Goal: Task Accomplishment & Management: Manage account settings

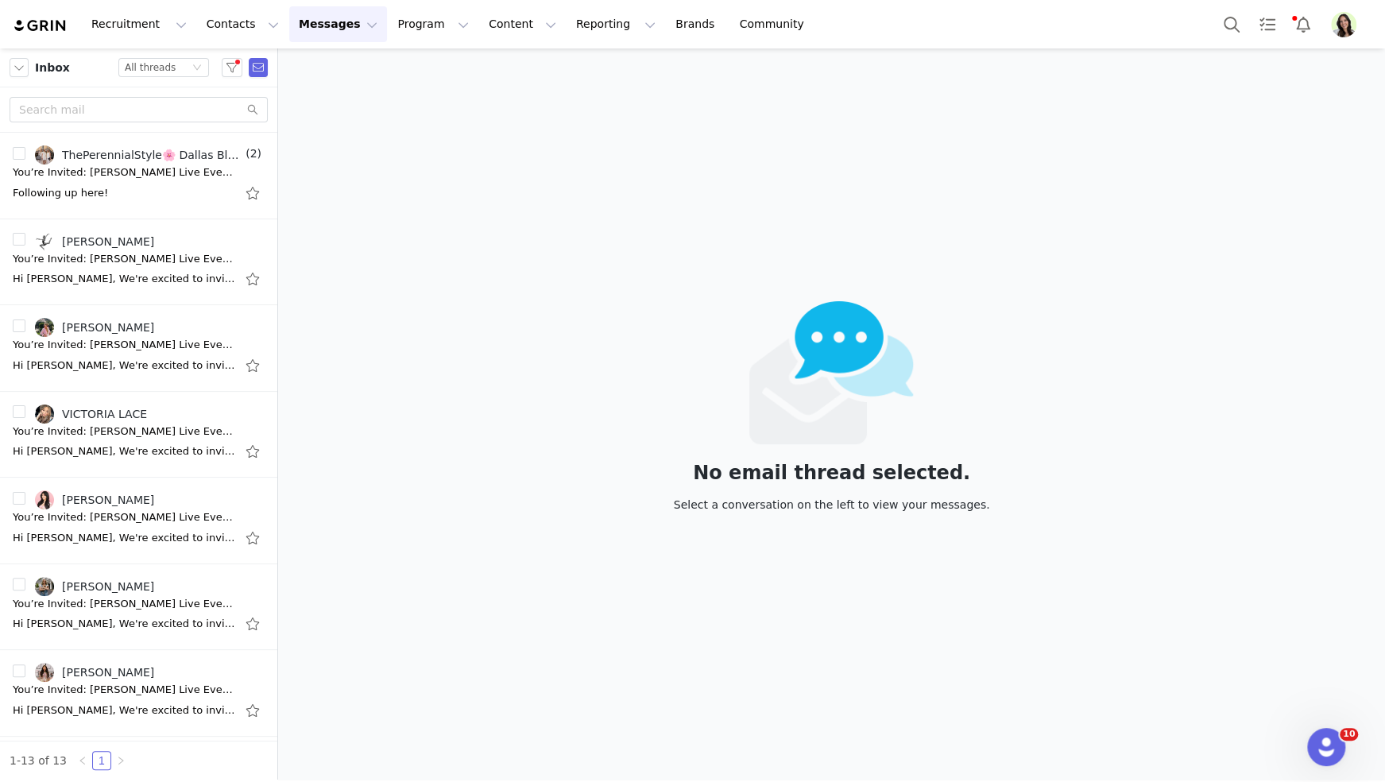
scroll to position [41, 0]
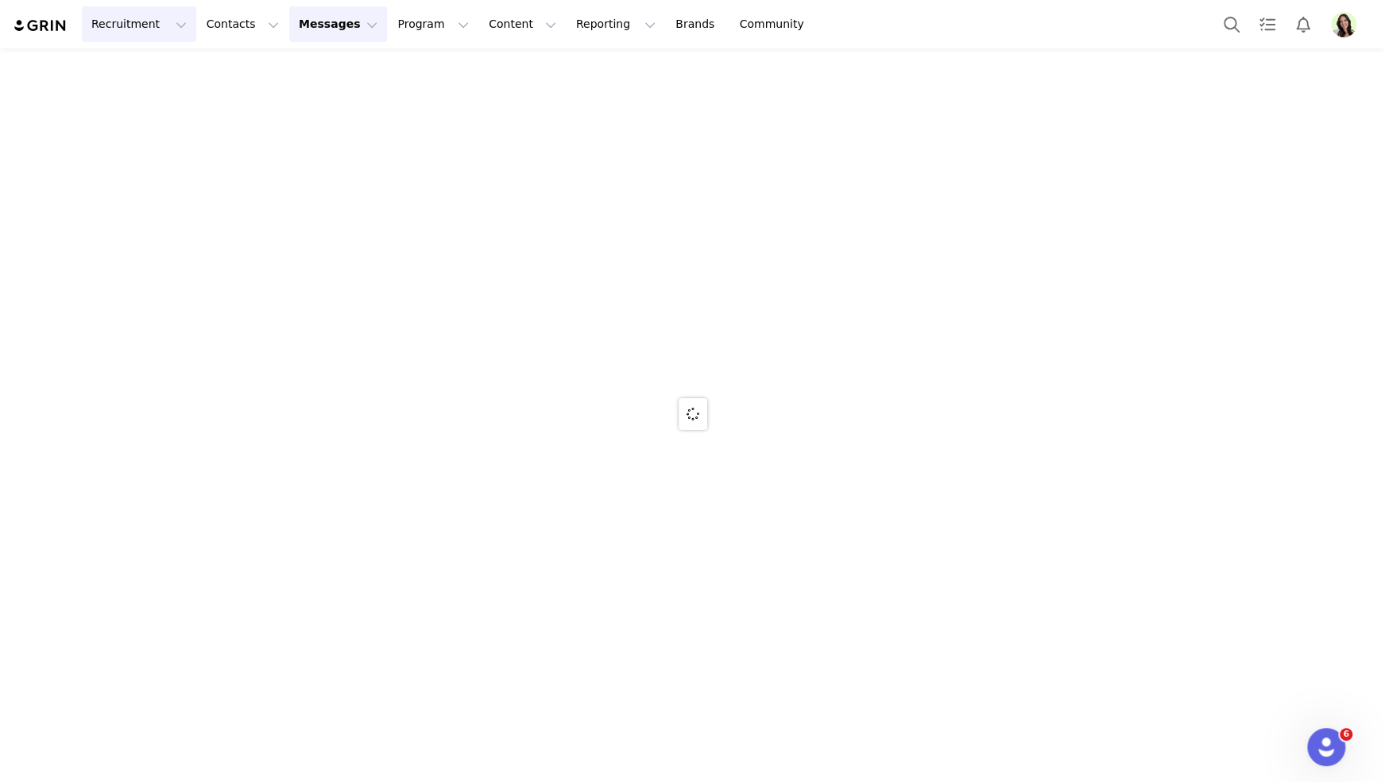
click at [137, 25] on button "Recruitment Recruitment" at bounding box center [139, 24] width 114 height 36
click at [156, 63] on div at bounding box center [692, 413] width 1385 height 731
click at [151, 24] on button "Recruitment Recruitment" at bounding box center [139, 24] width 114 height 36
click at [161, 73] on div at bounding box center [692, 413] width 1385 height 731
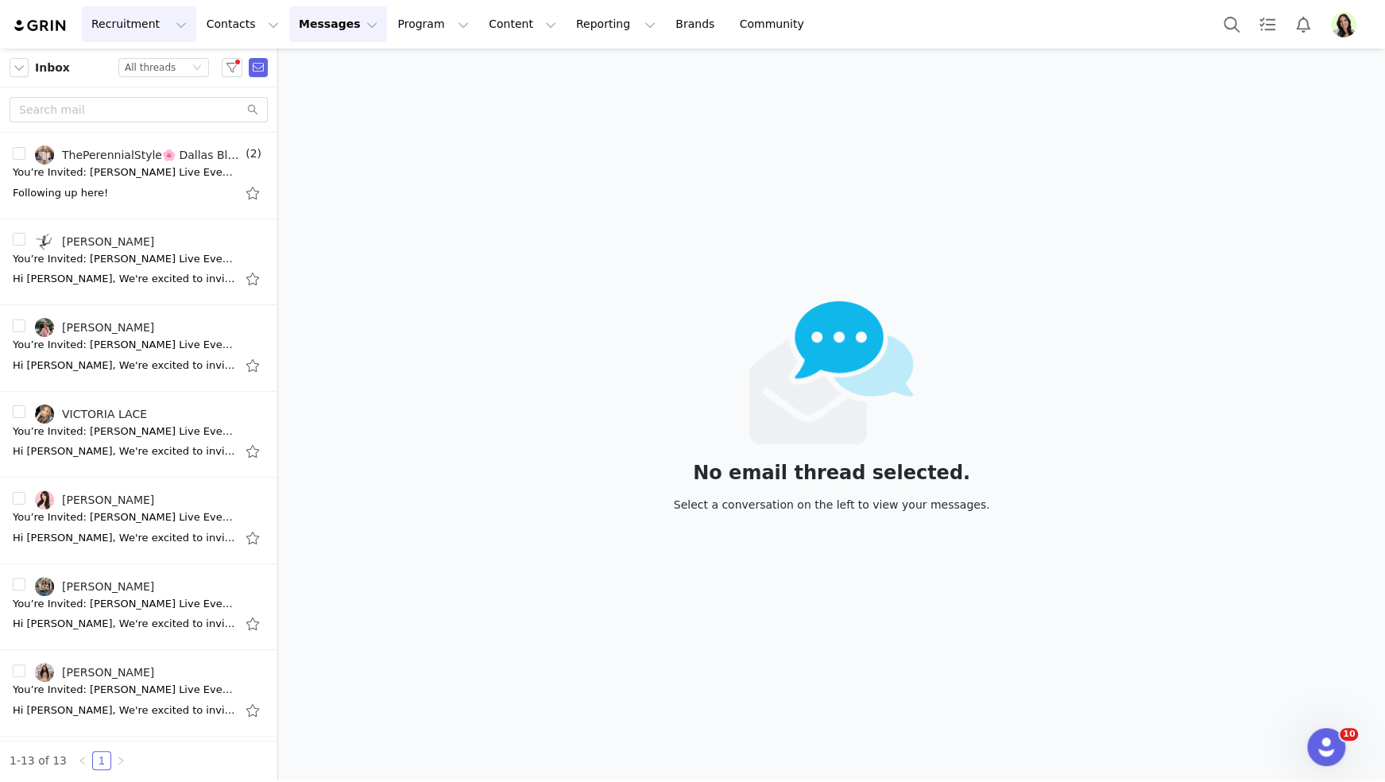
click at [140, 10] on button "Recruitment Recruitment" at bounding box center [139, 24] width 114 height 36
click at [152, 72] on p "Creator Search" at bounding box center [136, 70] width 83 height 17
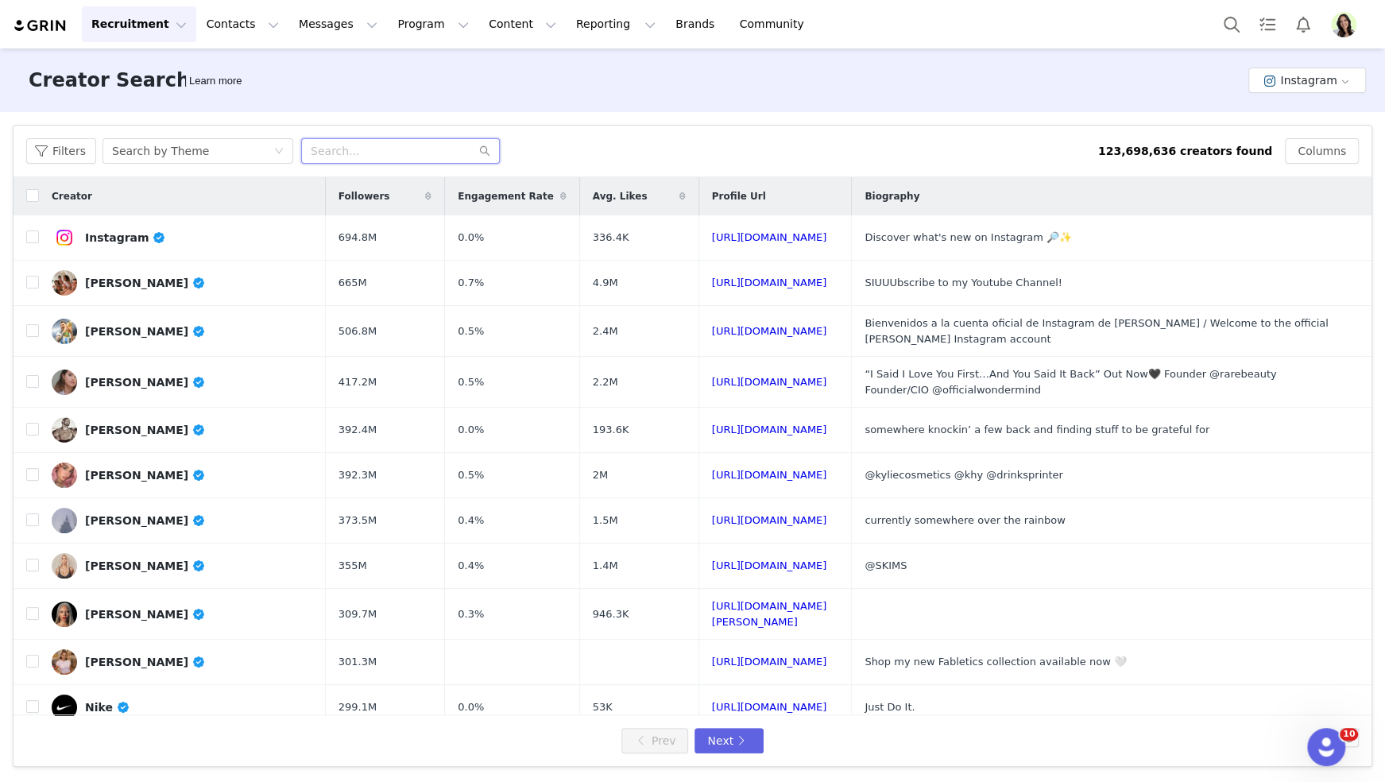
click at [349, 157] on input "text" at bounding box center [400, 150] width 199 height 25
type input "dallas"
click at [84, 153] on button "Filters" at bounding box center [61, 150] width 70 height 25
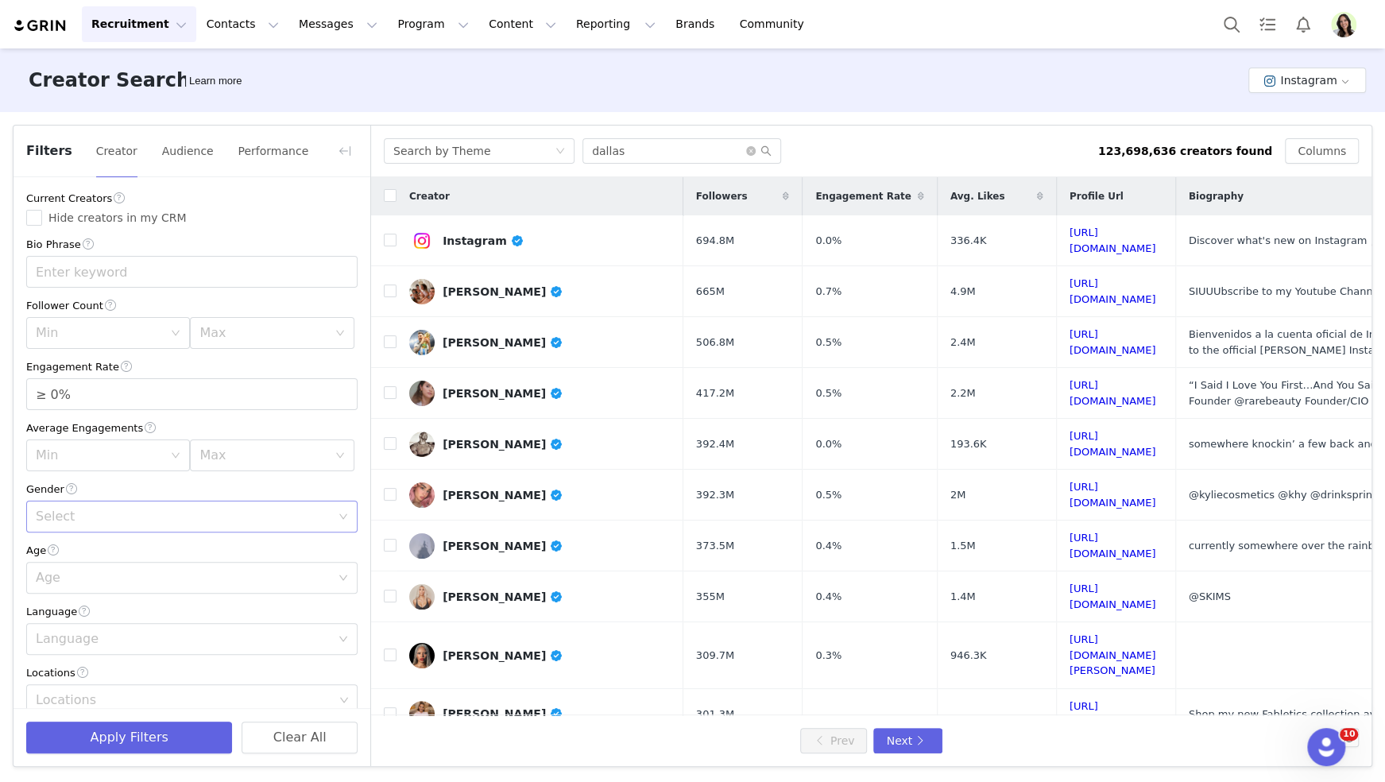
click at [65, 513] on div "Select" at bounding box center [183, 516] width 295 height 16
click at [92, 577] on li "[DEMOGRAPHIC_DATA]" at bounding box center [191, 576] width 331 height 25
click at [86, 562] on div "Age" at bounding box center [191, 578] width 331 height 32
click at [75, 635] on li "25-34" at bounding box center [191, 637] width 331 height 25
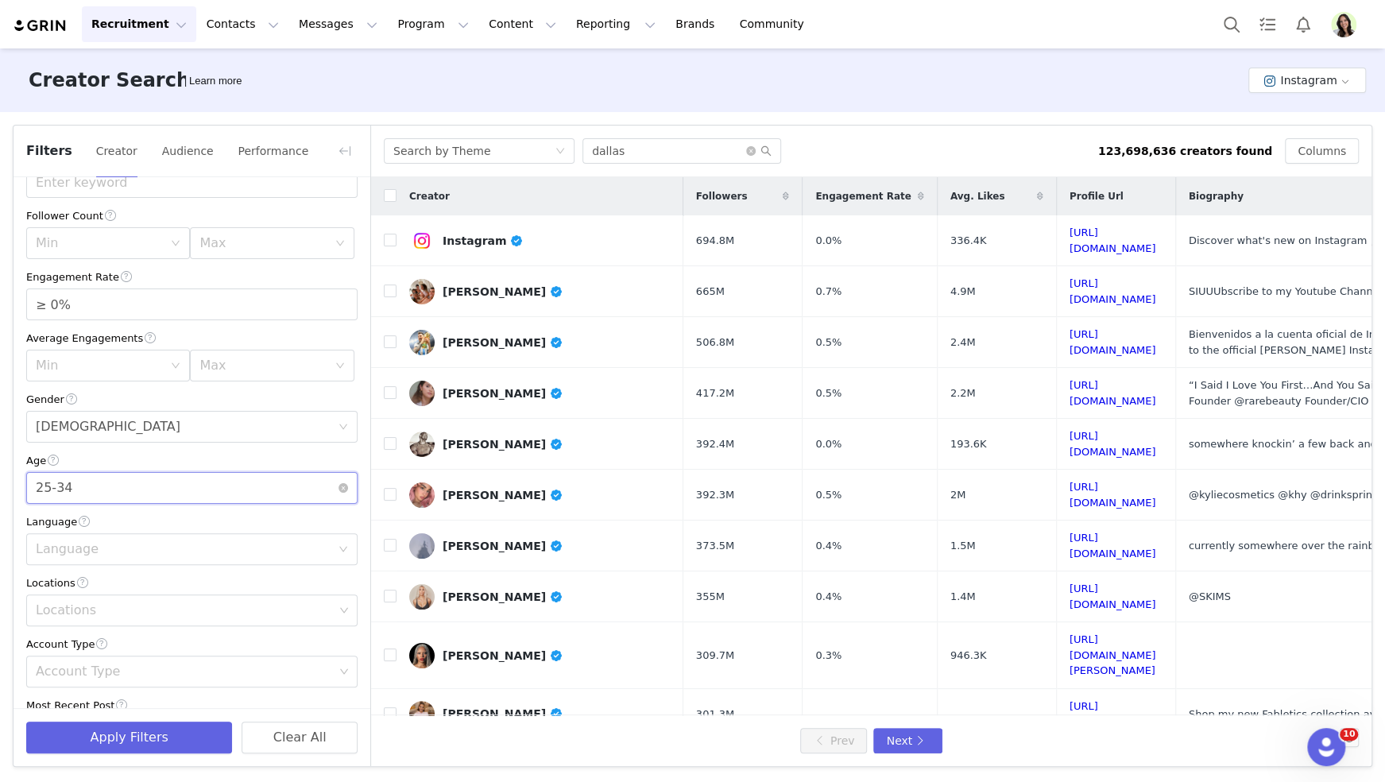
scroll to position [95, 0]
click at [77, 475] on div "Age [DEMOGRAPHIC_DATA]" at bounding box center [187, 482] width 302 height 30
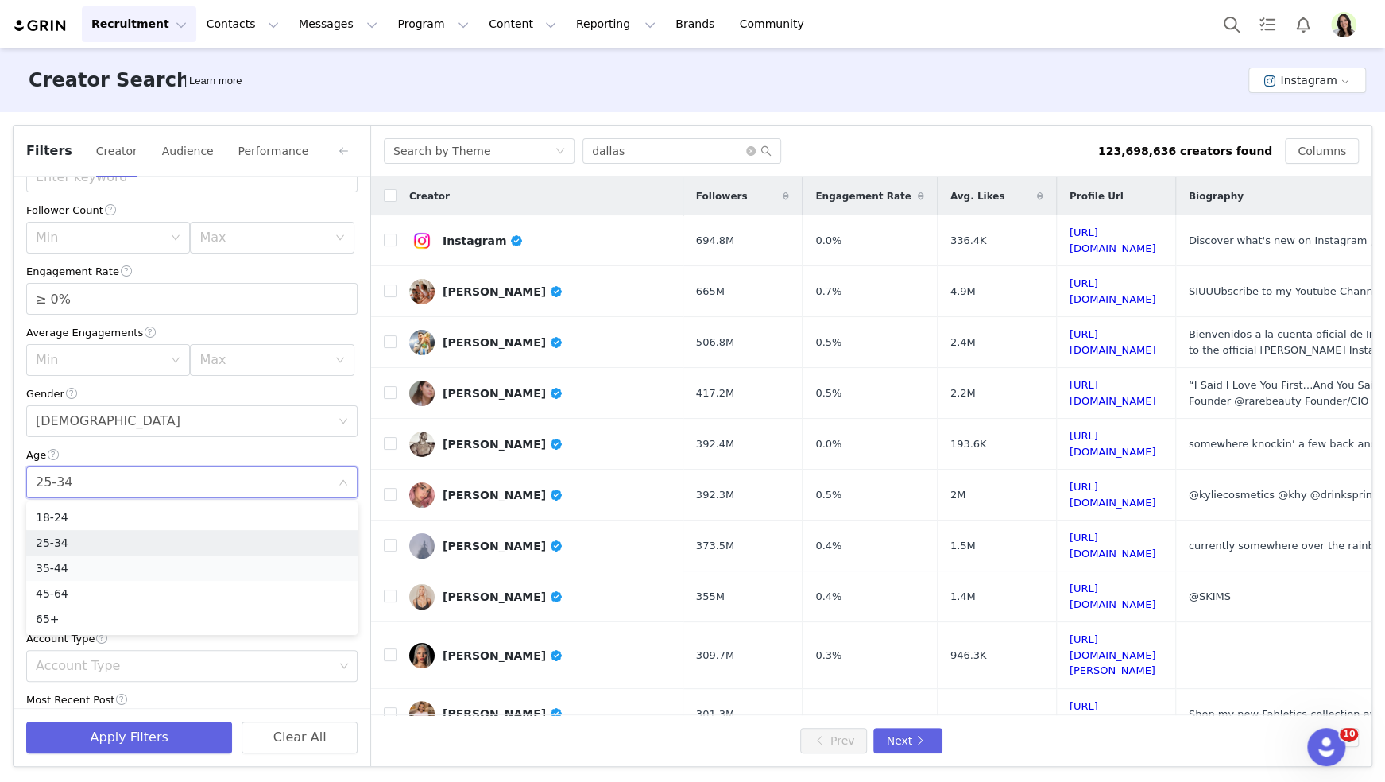
click at [84, 562] on li "35-44" at bounding box center [191, 567] width 331 height 25
click at [90, 540] on div "Language" at bounding box center [183, 543] width 295 height 16
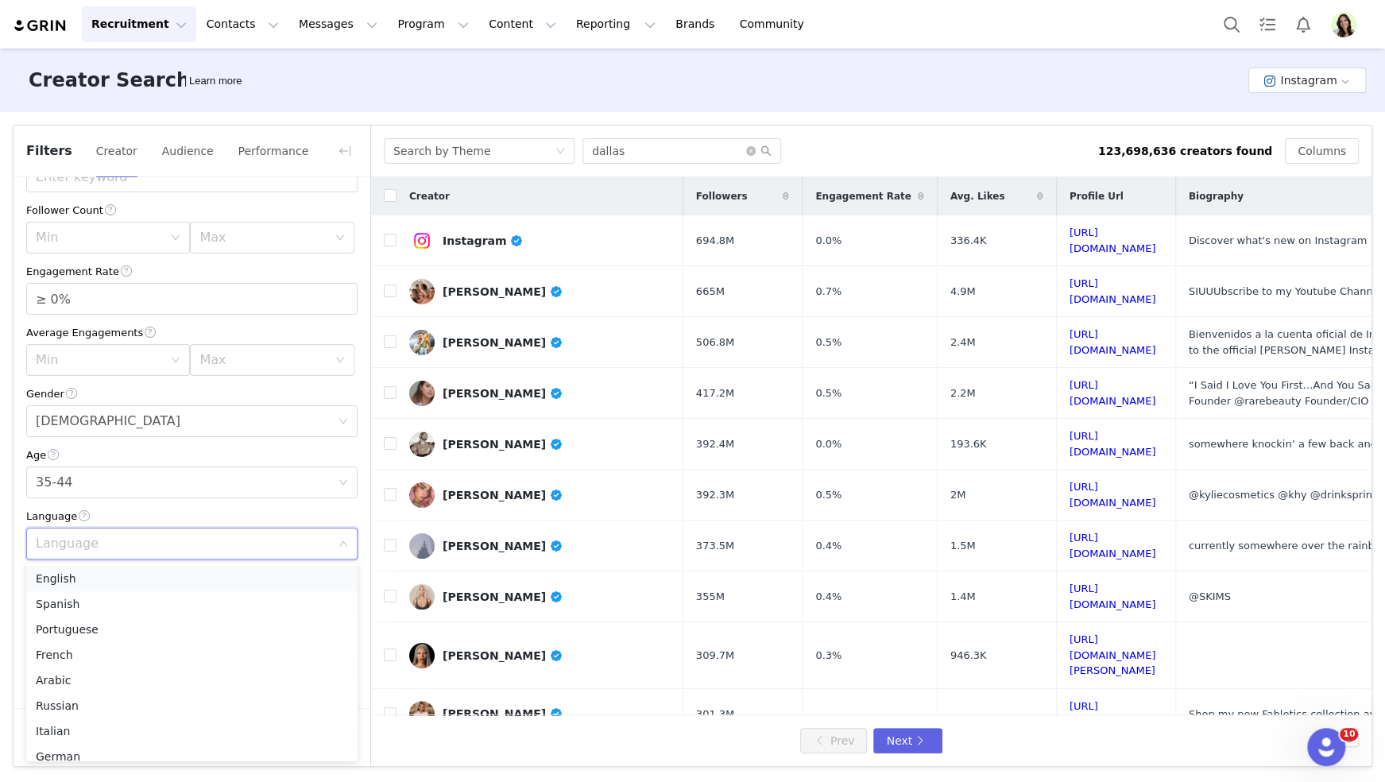
click at [88, 577] on li "English" at bounding box center [191, 578] width 331 height 25
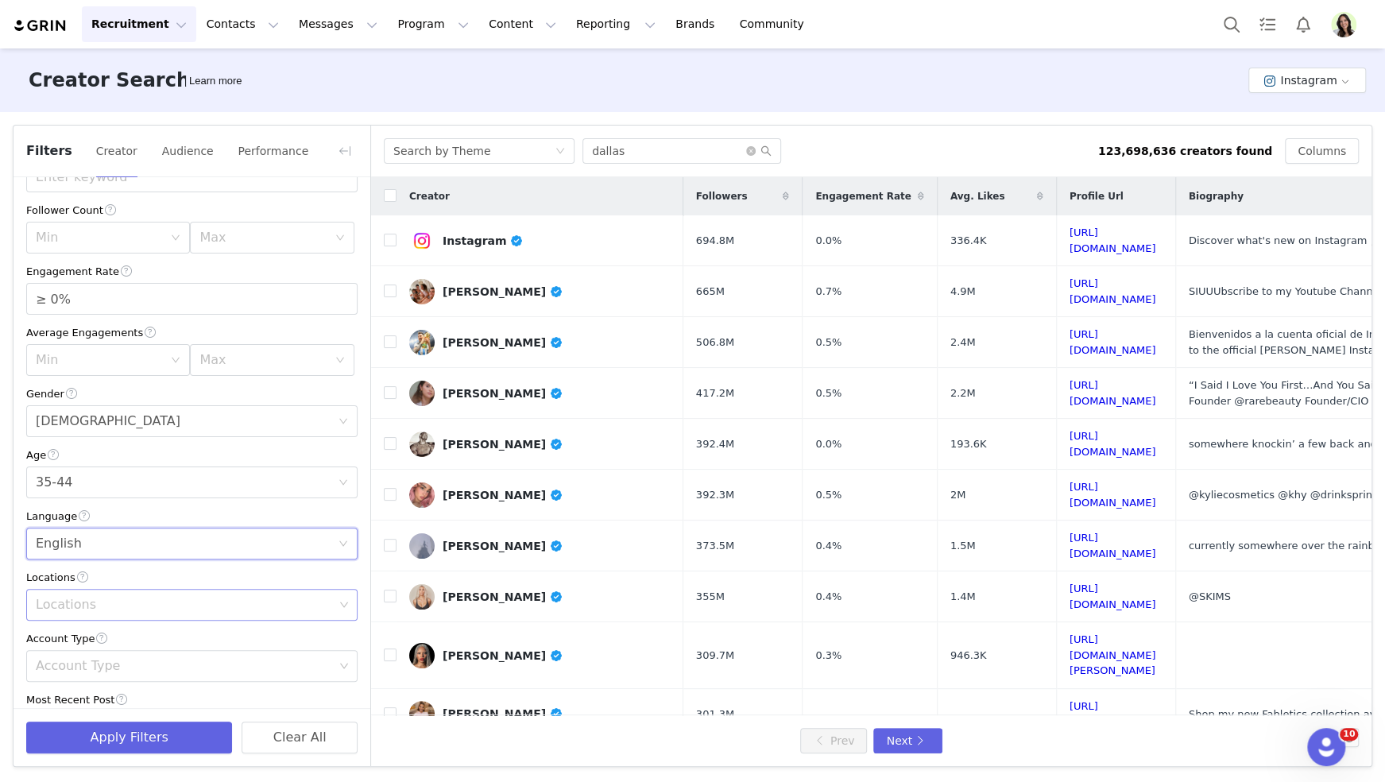
click at [61, 605] on div "Locations" at bounding box center [185, 605] width 298 height 16
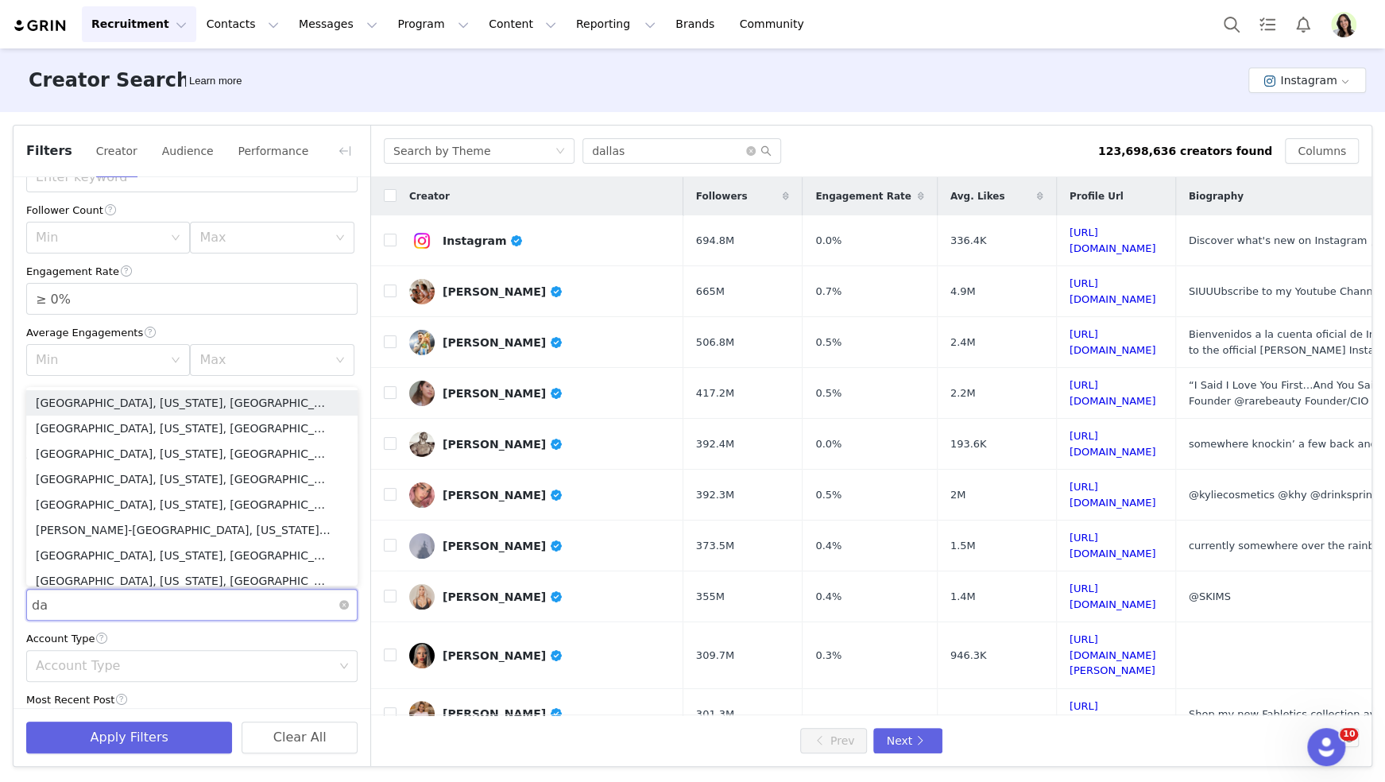
type input "d"
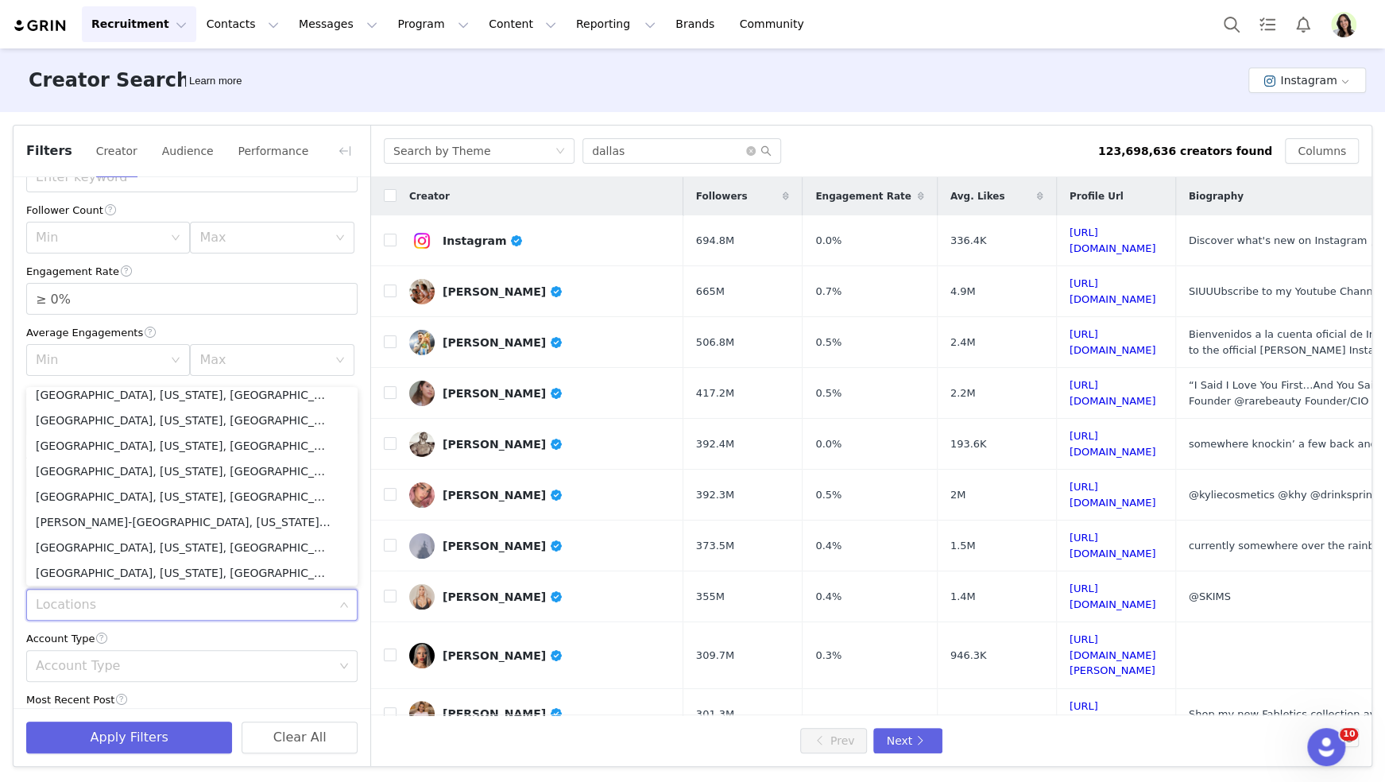
click at [364, 434] on div "Current Creators Hide creators in my CRM Bio Phrase Follower Count Min Max Enga…" at bounding box center [192, 523] width 357 height 883
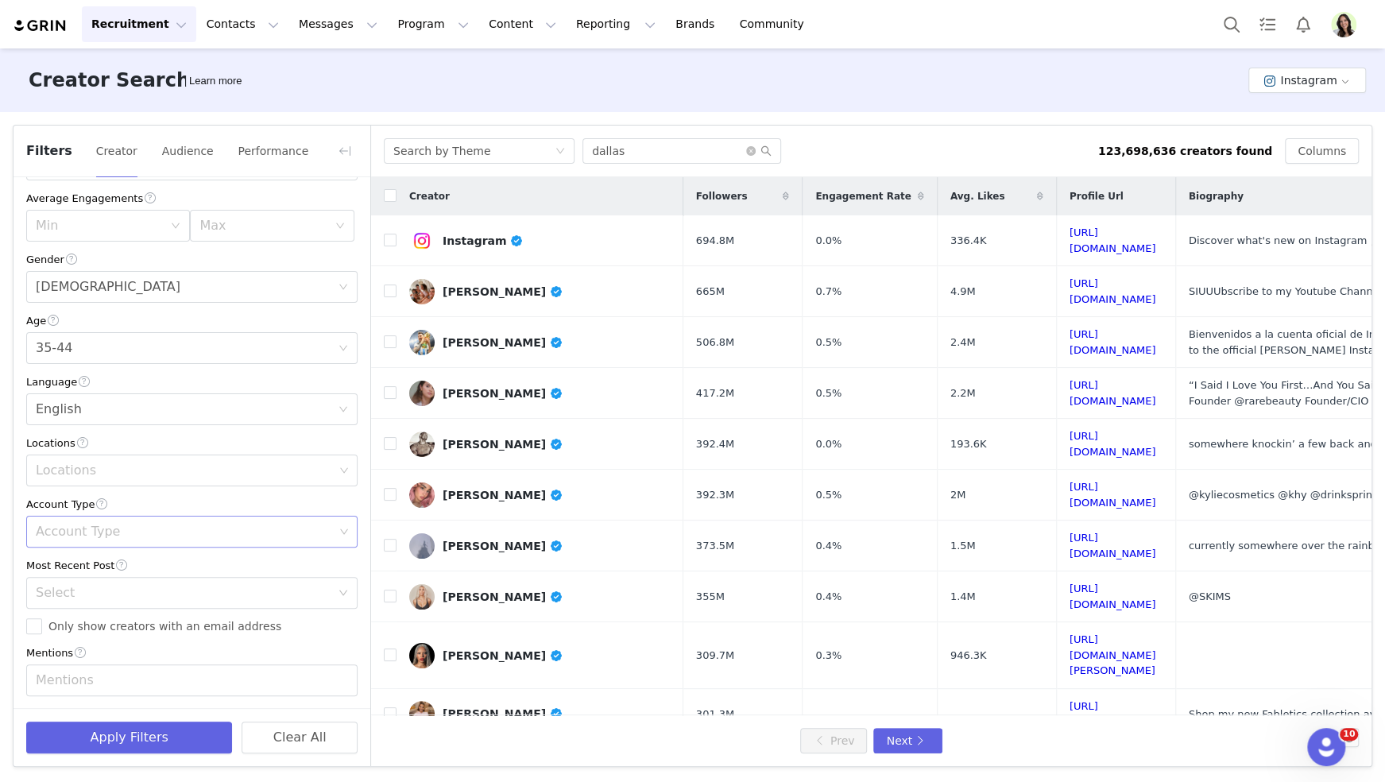
scroll to position [234, 0]
click at [37, 620] on input "Only show creators with an email address" at bounding box center [34, 622] width 16 height 16
checkbox input "true"
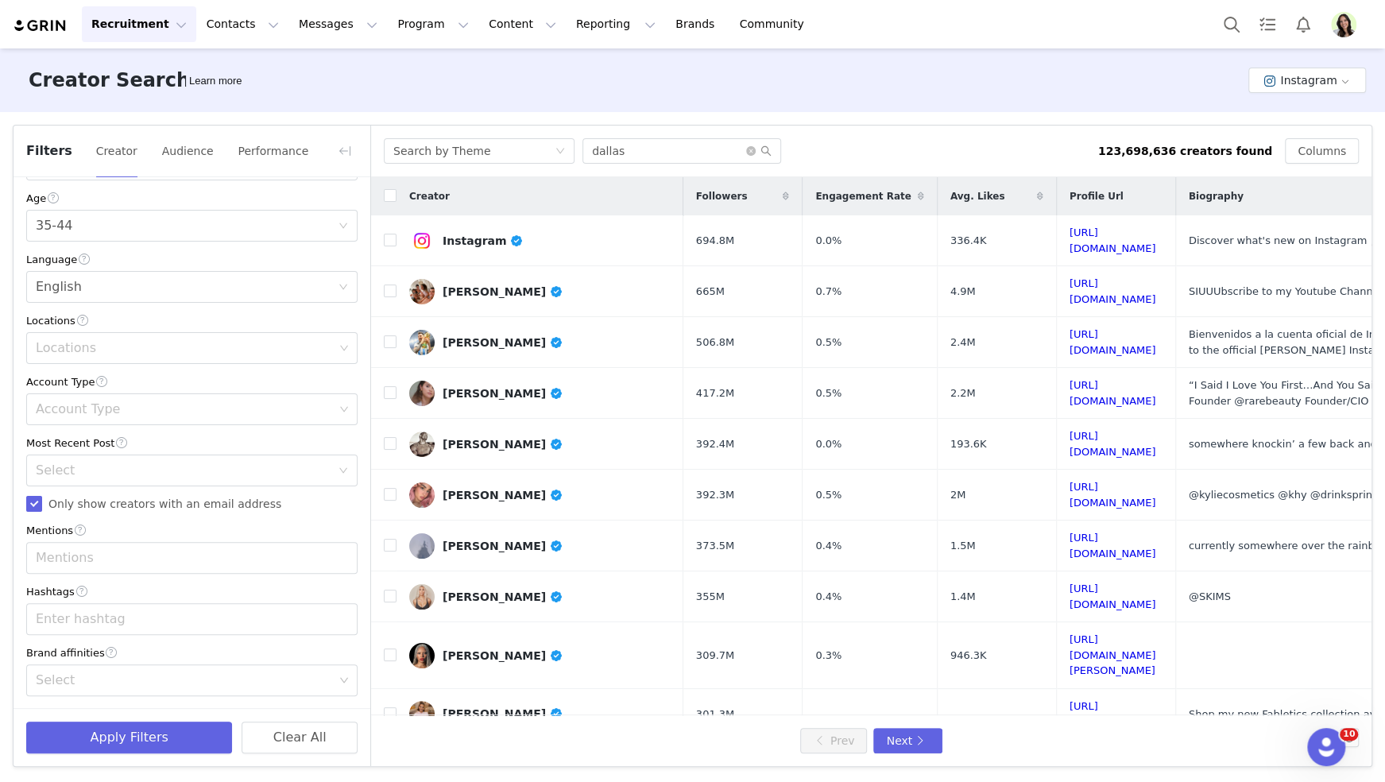
scroll to position [0, 0]
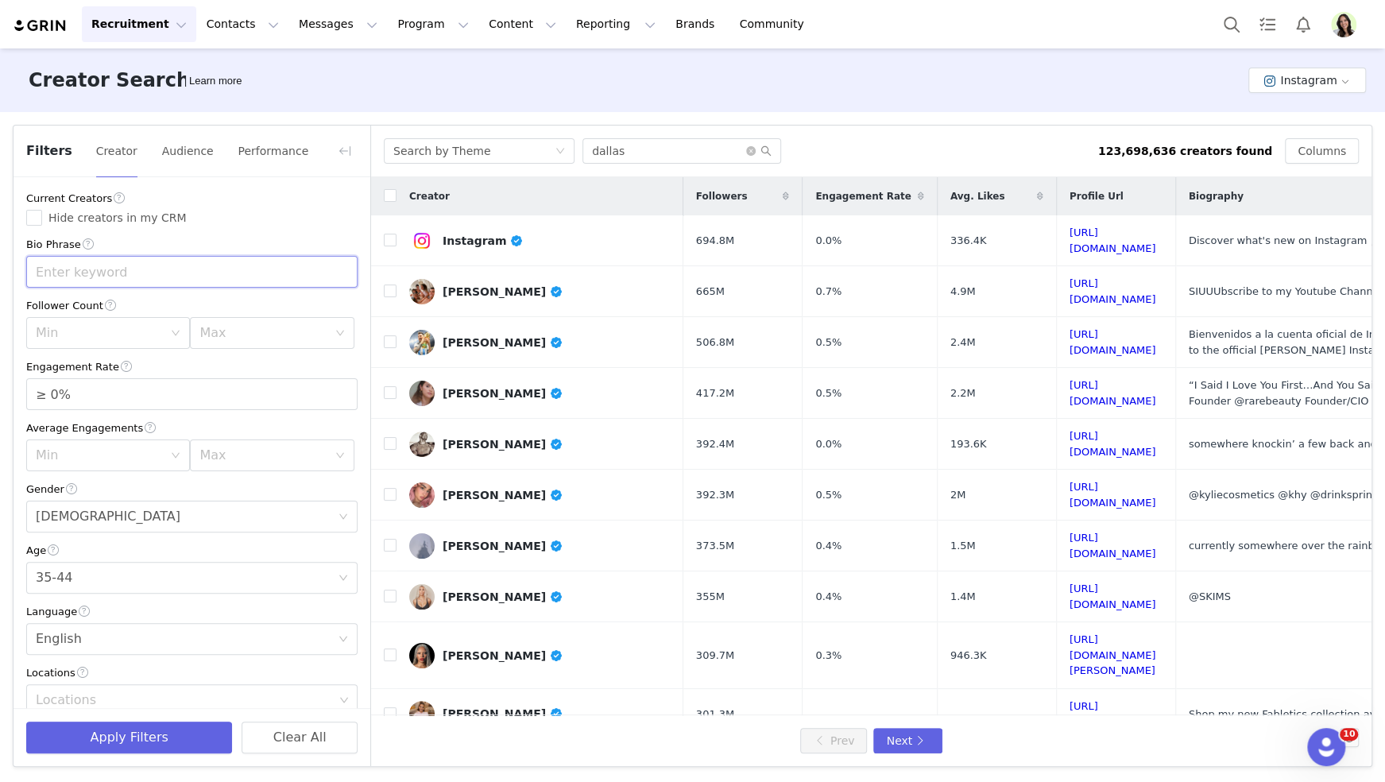
click at [137, 273] on input "text" at bounding box center [191, 272] width 331 height 32
type input "style"
click at [99, 323] on div "Min" at bounding box center [103, 333] width 134 height 30
click at [64, 416] on li "10k" at bounding box center [108, 418] width 164 height 25
click at [240, 338] on div "Max" at bounding box center [262, 333] width 127 height 16
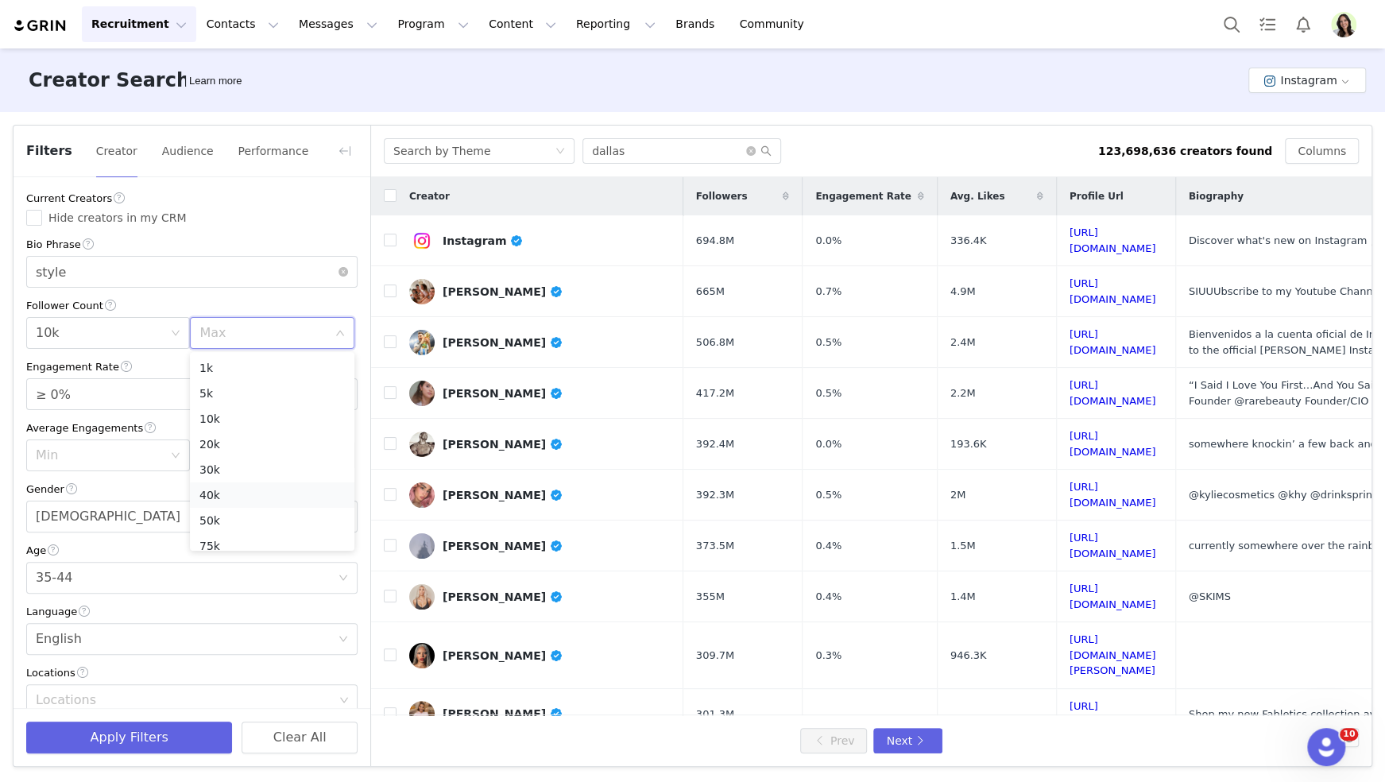
click at [222, 498] on li "40k" at bounding box center [272, 494] width 164 height 25
click at [176, 736] on button "Apply Filters" at bounding box center [129, 737] width 206 height 32
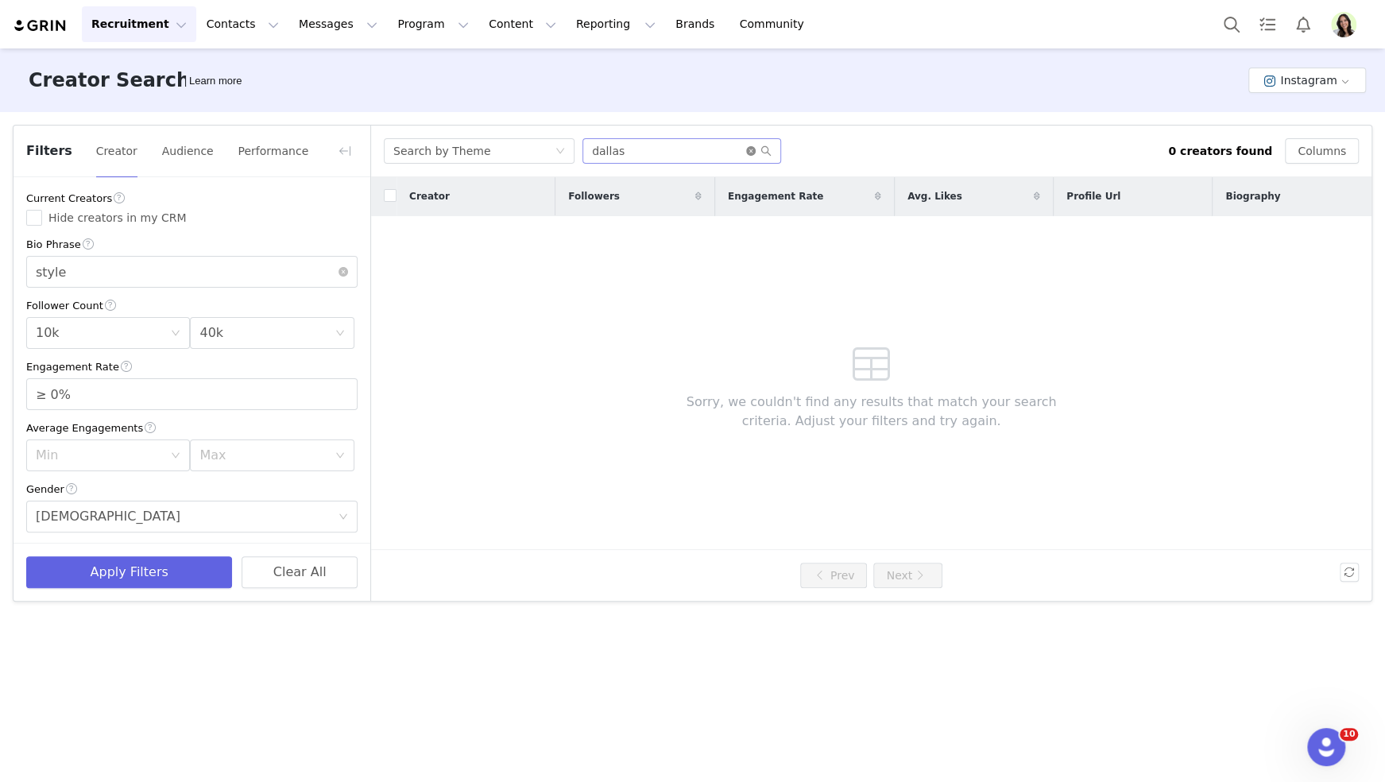
click at [753, 150] on icon "icon: close-circle" at bounding box center [751, 151] width 10 height 10
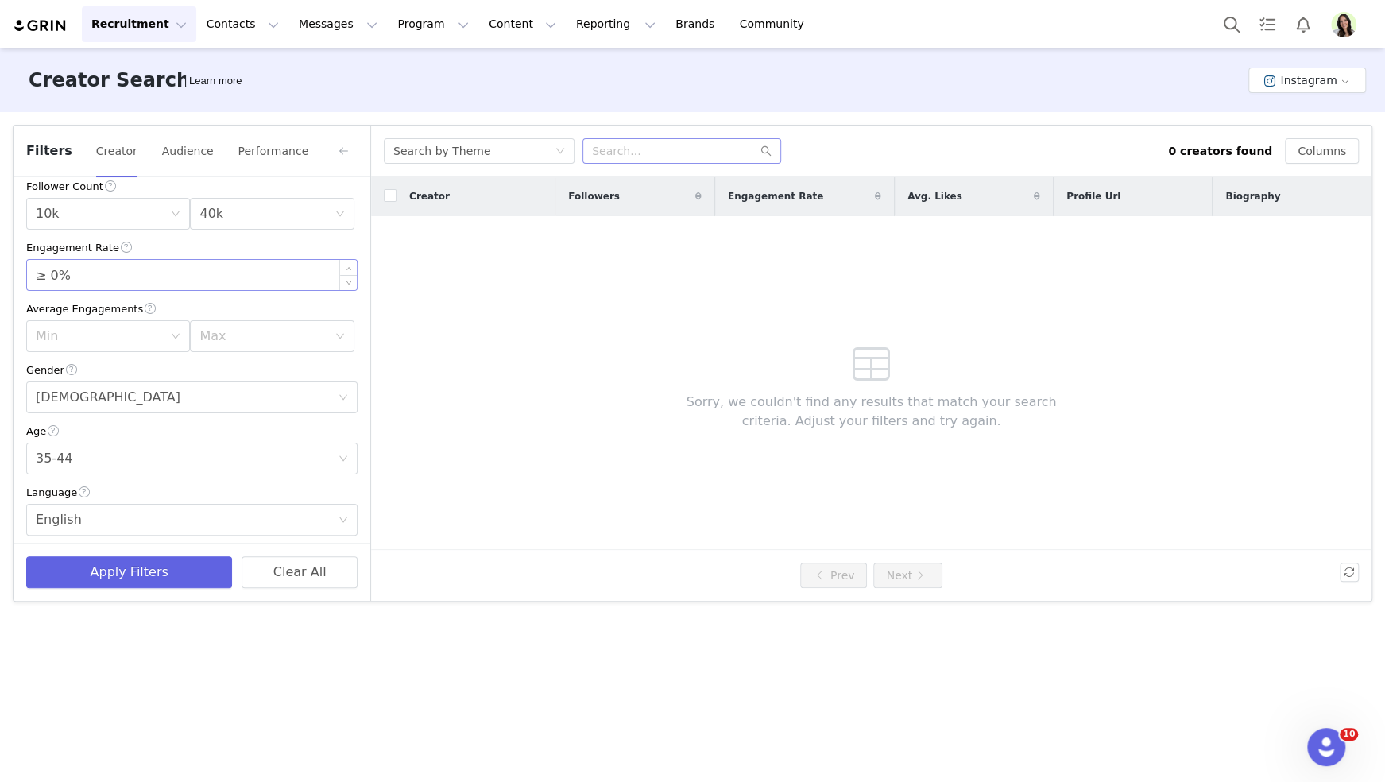
scroll to position [234, 0]
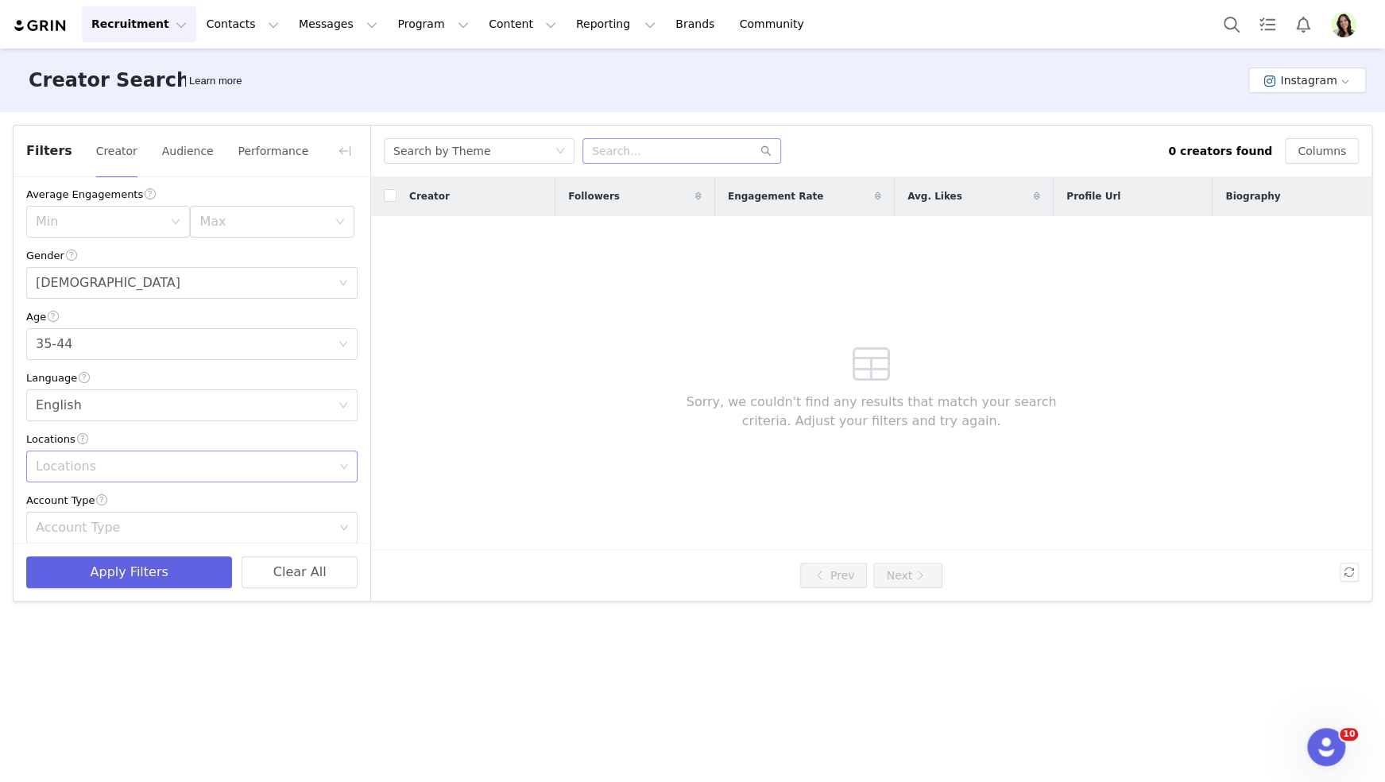
click at [74, 460] on div "Locations" at bounding box center [185, 466] width 298 height 16
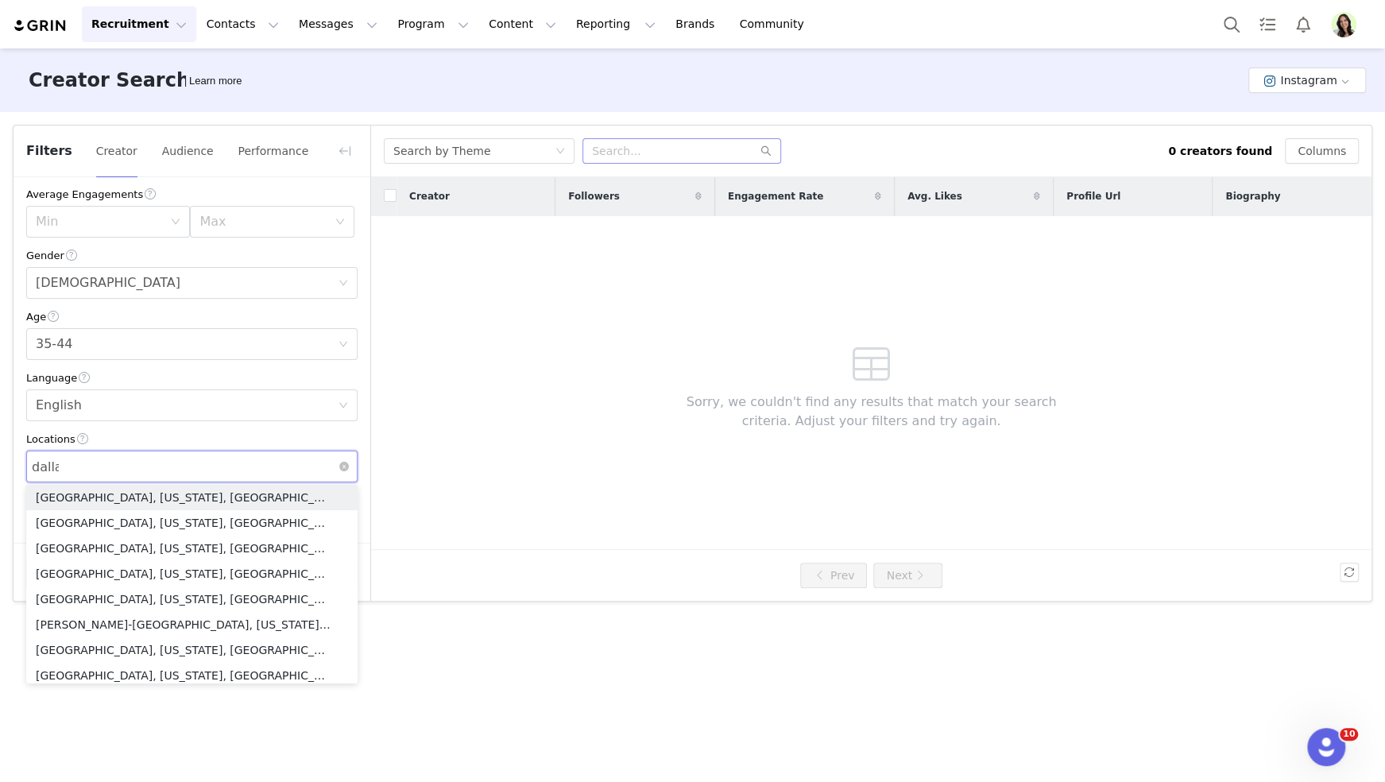
type input "dallas"
click at [84, 501] on li "[GEOGRAPHIC_DATA], [US_STATE], [GEOGRAPHIC_DATA]" at bounding box center [191, 497] width 331 height 25
click at [203, 433] on div "Locations" at bounding box center [191, 439] width 331 height 17
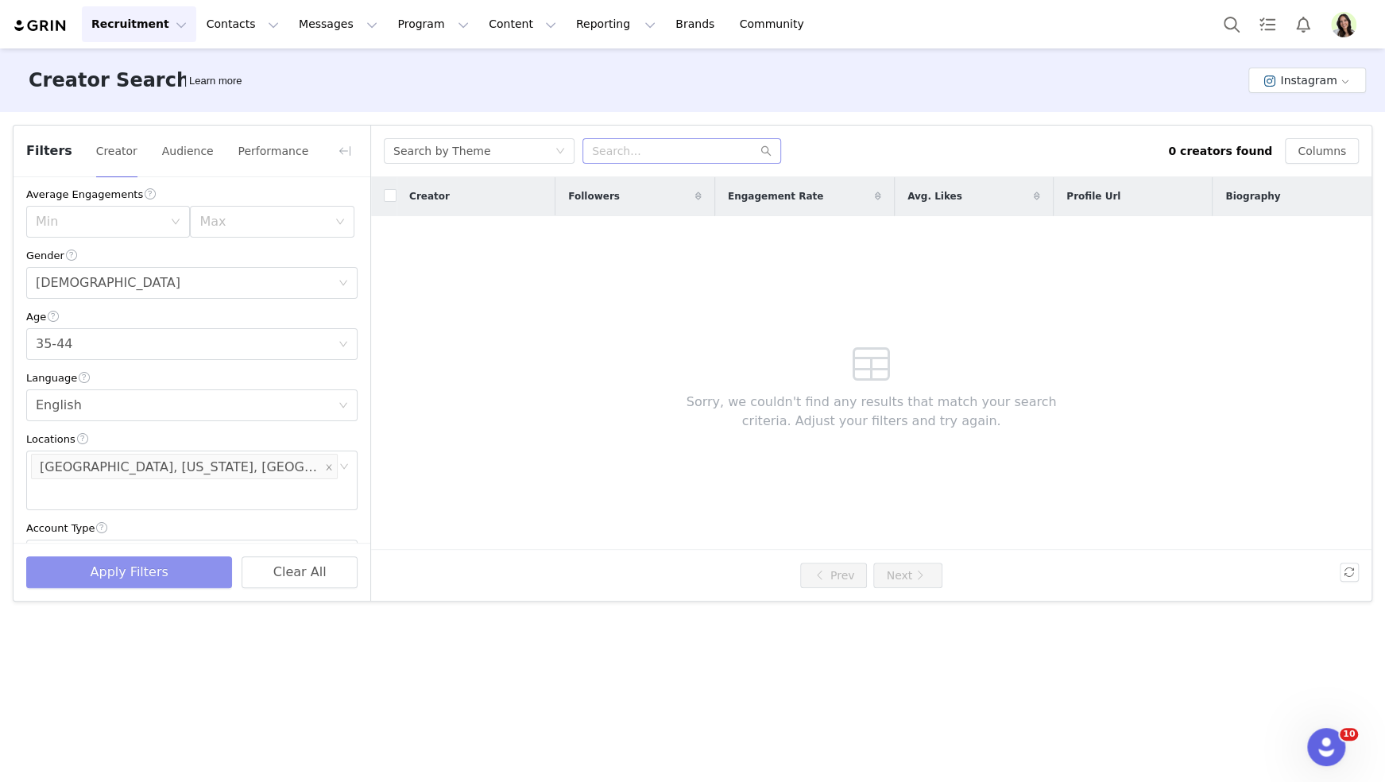
click at [122, 570] on button "Apply Filters" at bounding box center [129, 572] width 206 height 32
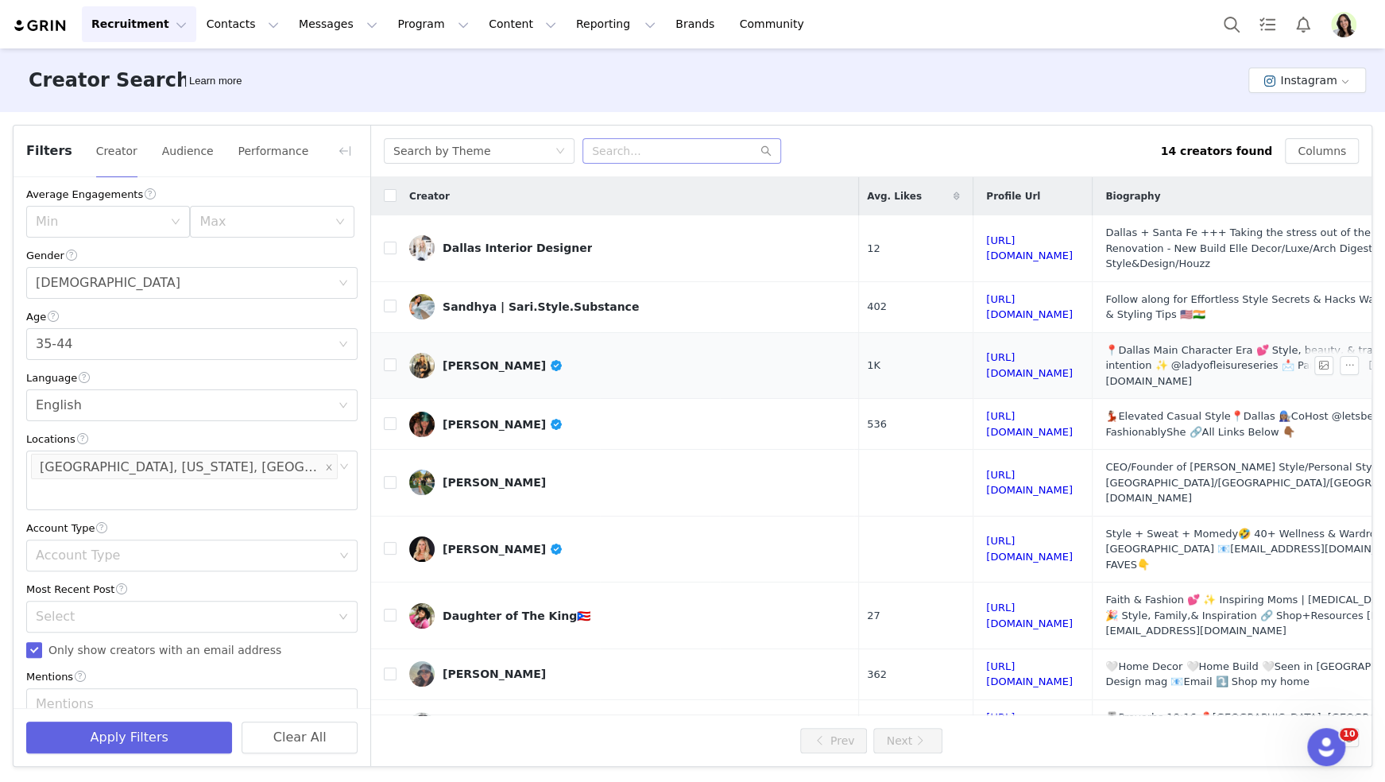
scroll to position [0, 491]
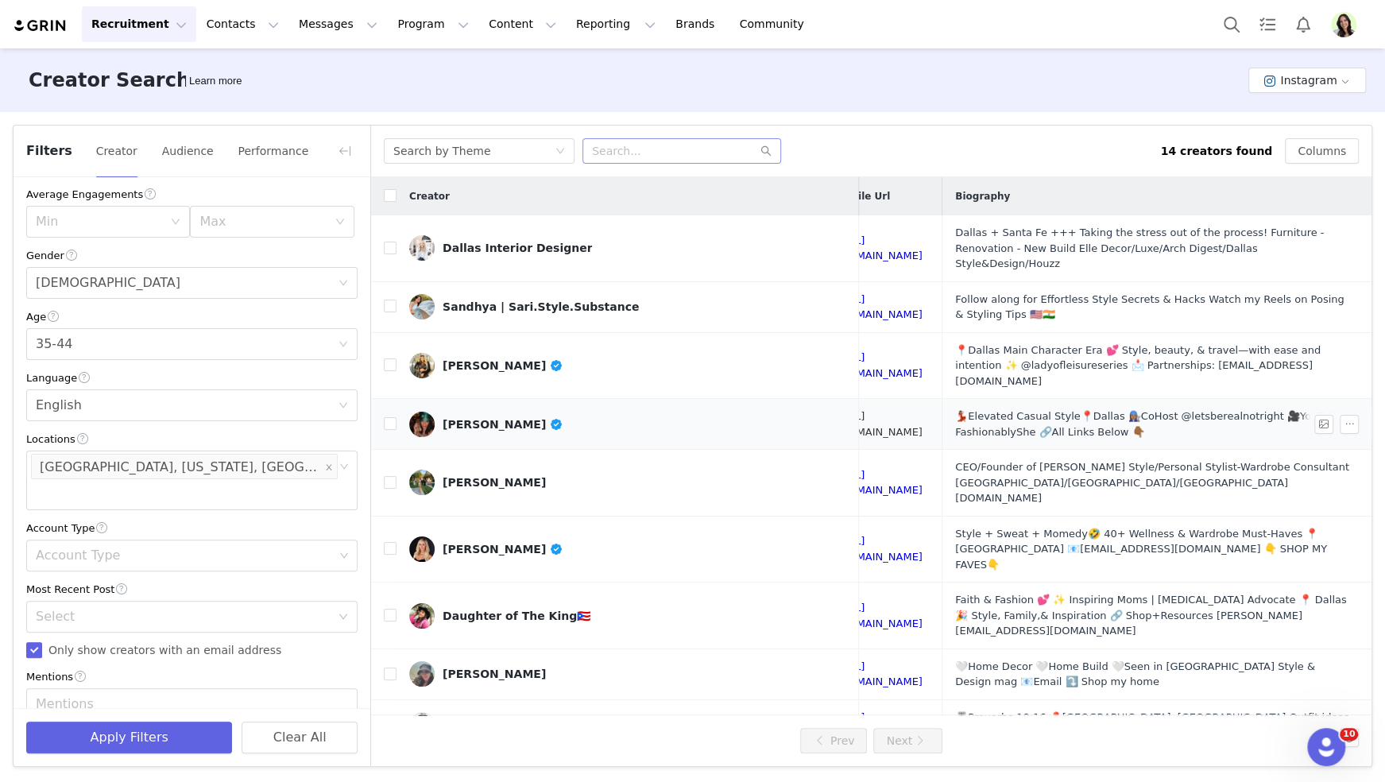
click at [863, 410] on link "[URL][DOMAIN_NAME]" at bounding box center [879, 424] width 87 height 28
click at [392, 417] on input "checkbox" at bounding box center [390, 423] width 13 height 13
checkbox input "true"
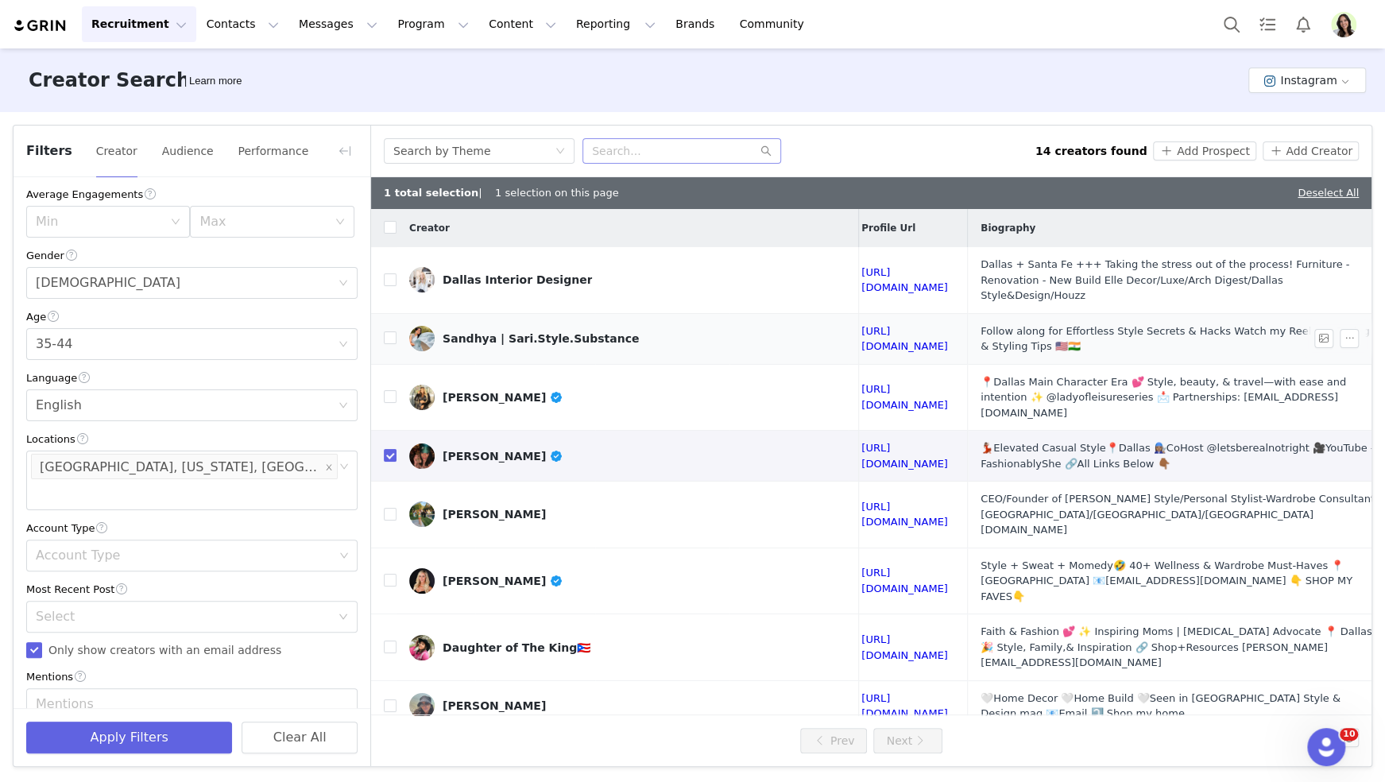
scroll to position [0, 192]
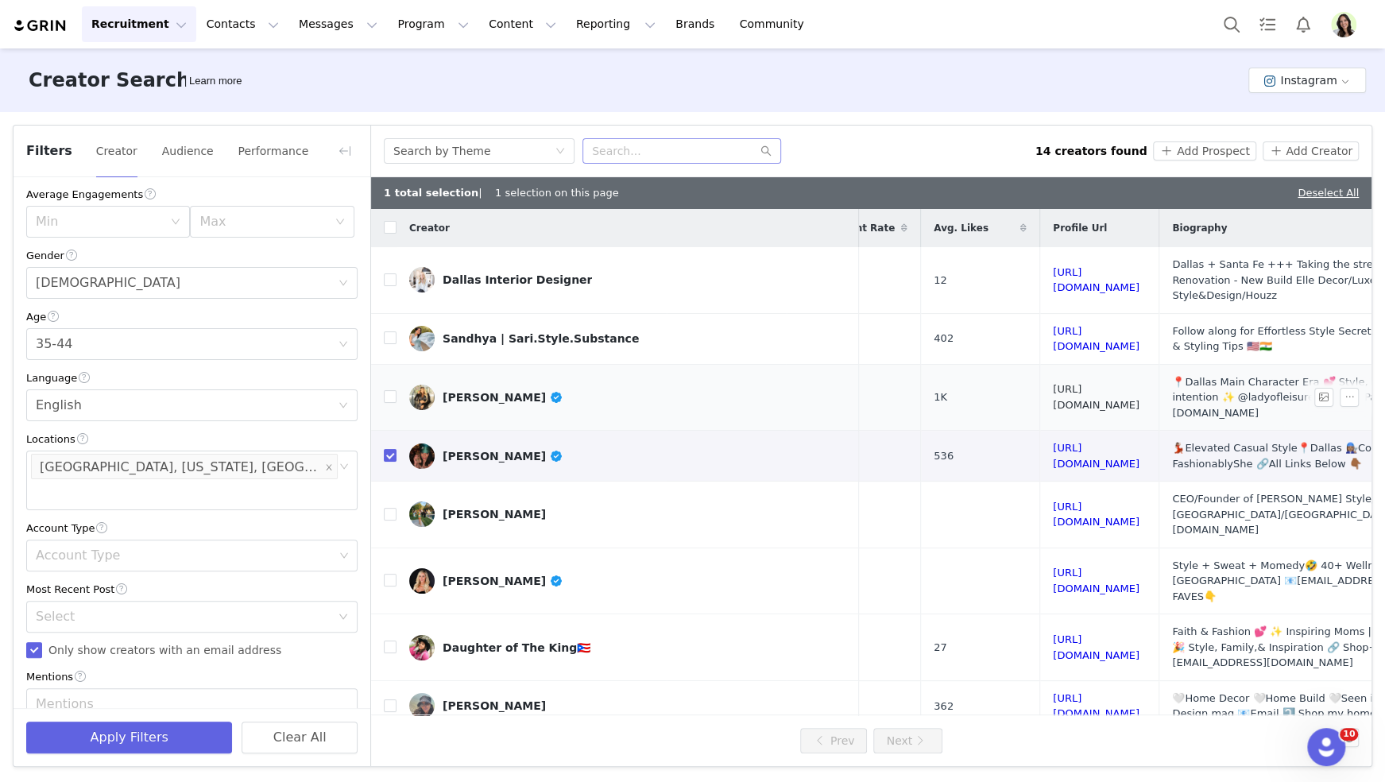
click at [1053, 383] on link "[URL][DOMAIN_NAME]" at bounding box center [1096, 397] width 87 height 28
click at [396, 373] on td "[PERSON_NAME]" at bounding box center [627, 397] width 462 height 67
click at [388, 390] on input "checkbox" at bounding box center [390, 396] width 13 height 13
checkbox input "true"
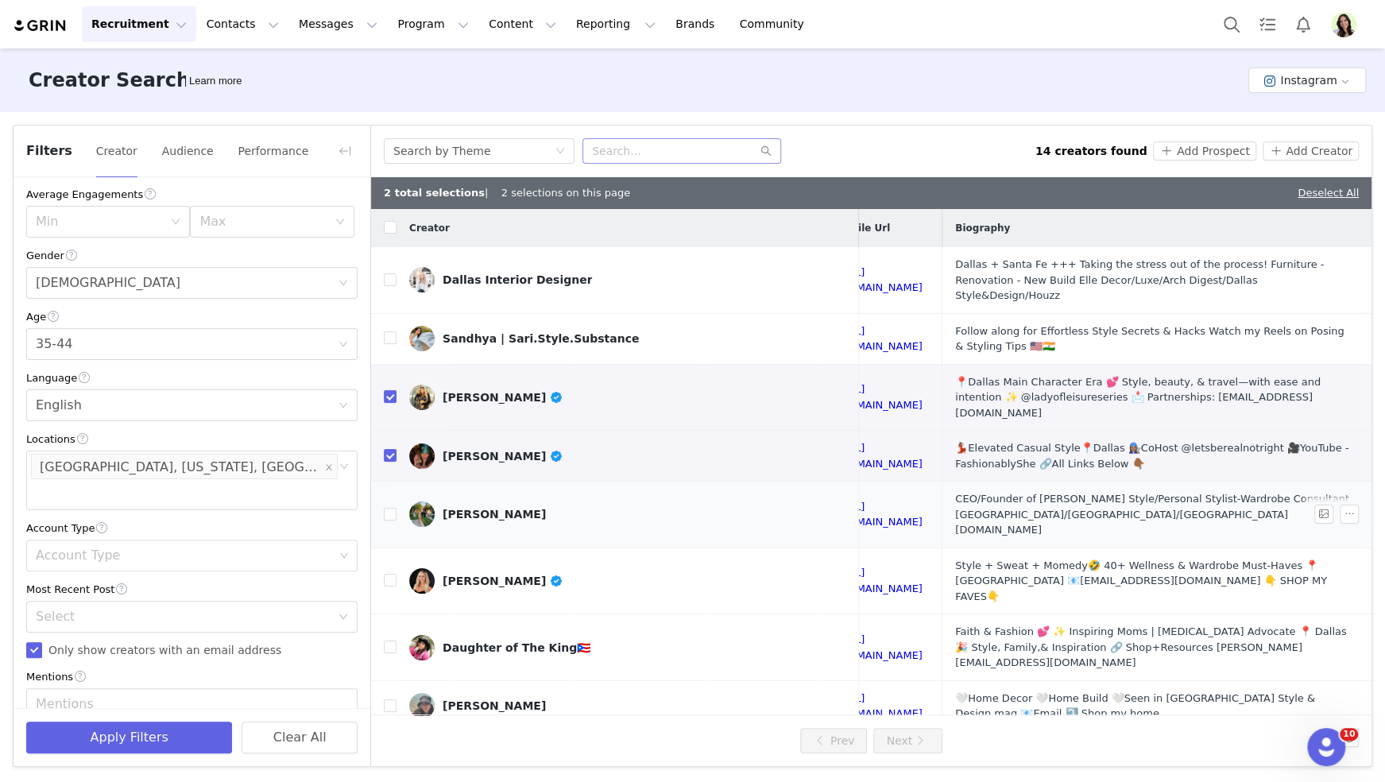
scroll to position [0, 439]
click at [860, 566] on link "[URL][DOMAIN_NAME]" at bounding box center [879, 580] width 87 height 28
click at [392, 574] on input "checkbox" at bounding box center [390, 580] width 13 height 13
checkbox input "true"
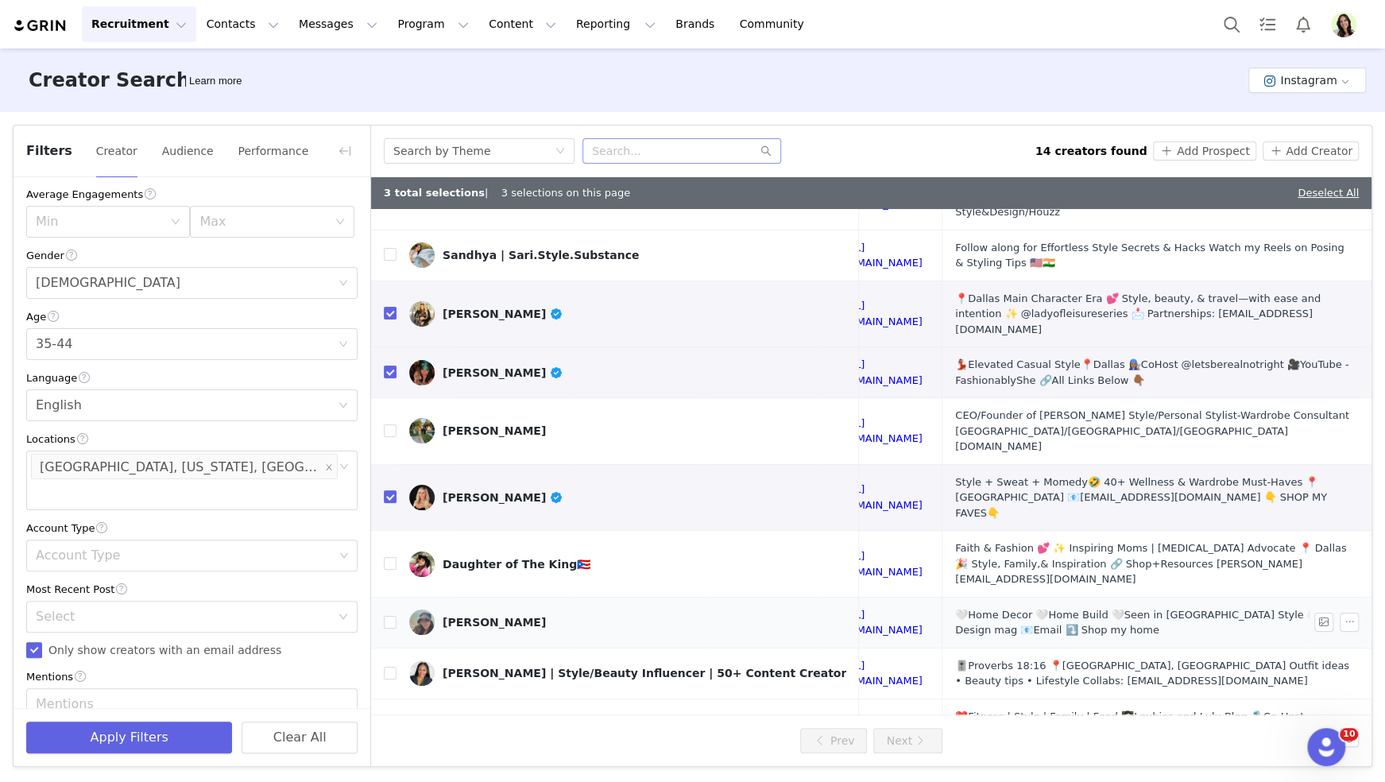
scroll to position [83, 491]
click at [861, 659] on link "[URL][DOMAIN_NAME]" at bounding box center [879, 673] width 87 height 28
click at [392, 667] on input "checkbox" at bounding box center [390, 673] width 13 height 13
checkbox input "true"
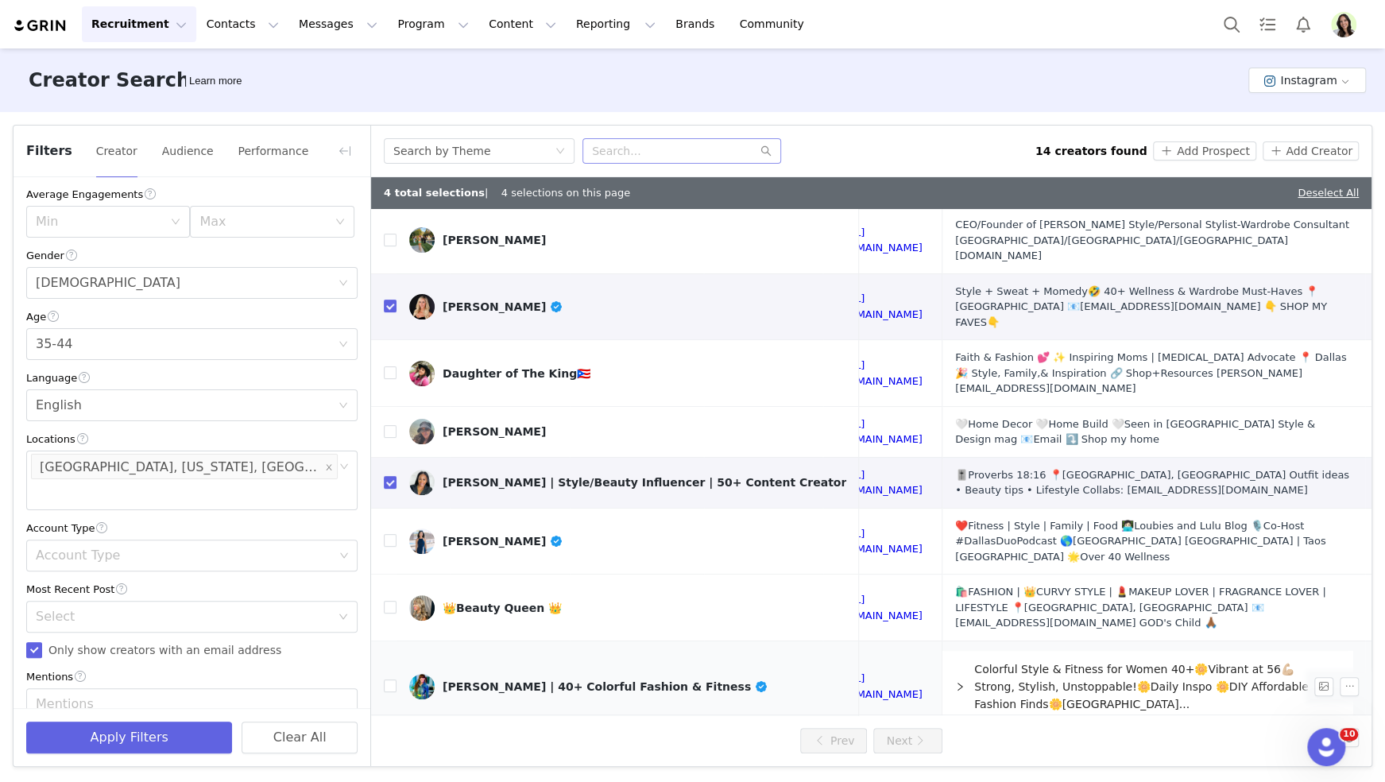
scroll to position [280, 483]
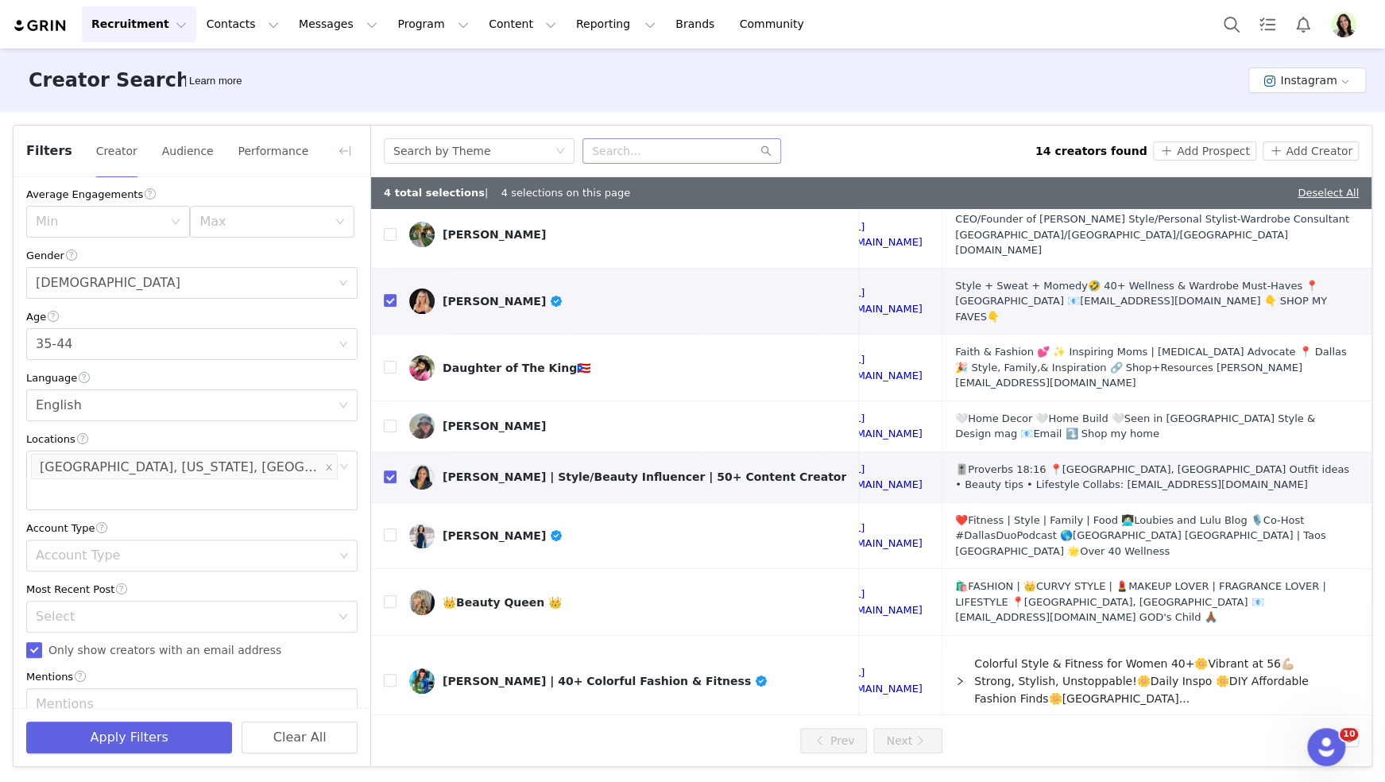
click at [864, 746] on link "[URL][DOMAIN_NAME]" at bounding box center [879, 760] width 87 height 28
click at [388, 752] on input "checkbox" at bounding box center [390, 758] width 13 height 13
checkbox input "true"
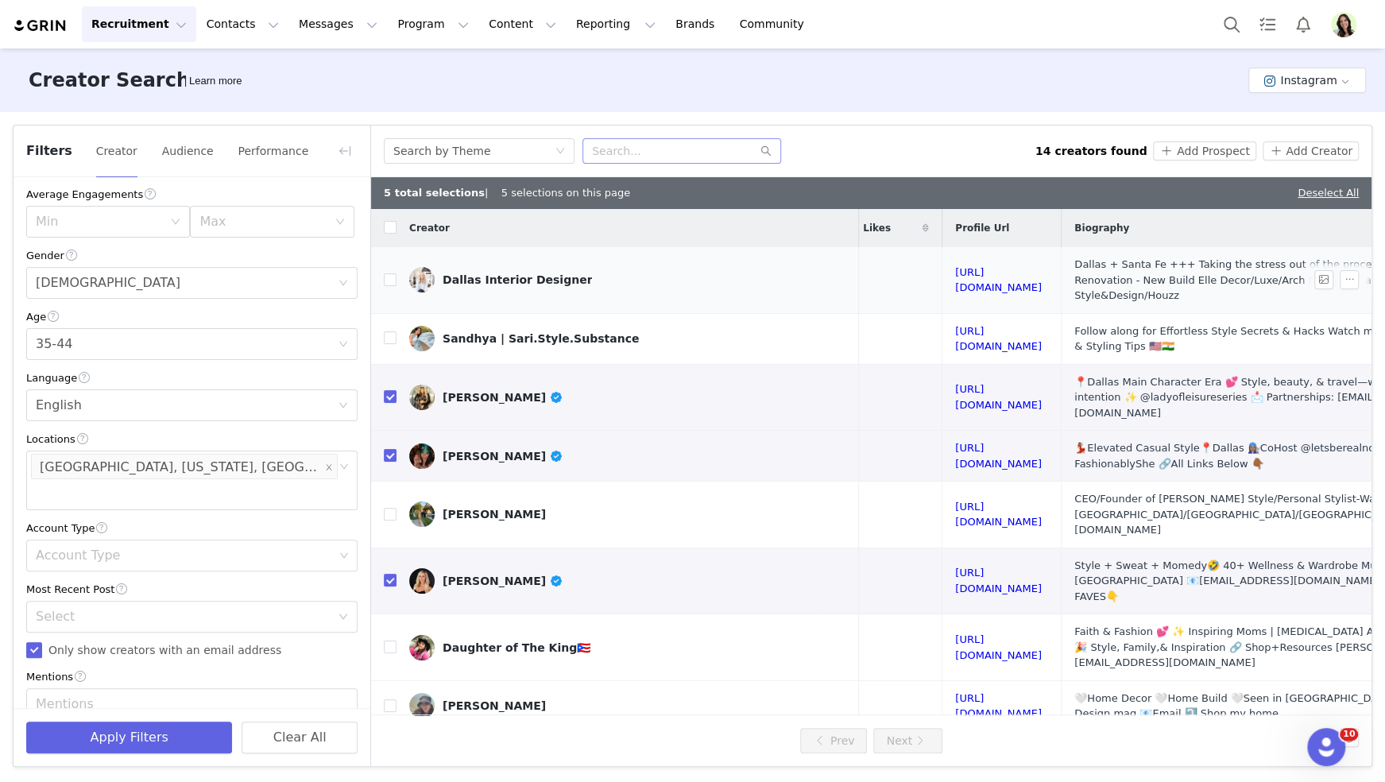
scroll to position [0, 291]
click at [999, 325] on link "[URL][DOMAIN_NAME]" at bounding box center [997, 339] width 87 height 28
click at [954, 501] on link "[URL][DOMAIN_NAME]" at bounding box center [997, 515] width 87 height 28
click at [388, 508] on input "checkbox" at bounding box center [390, 514] width 13 height 13
checkbox input "true"
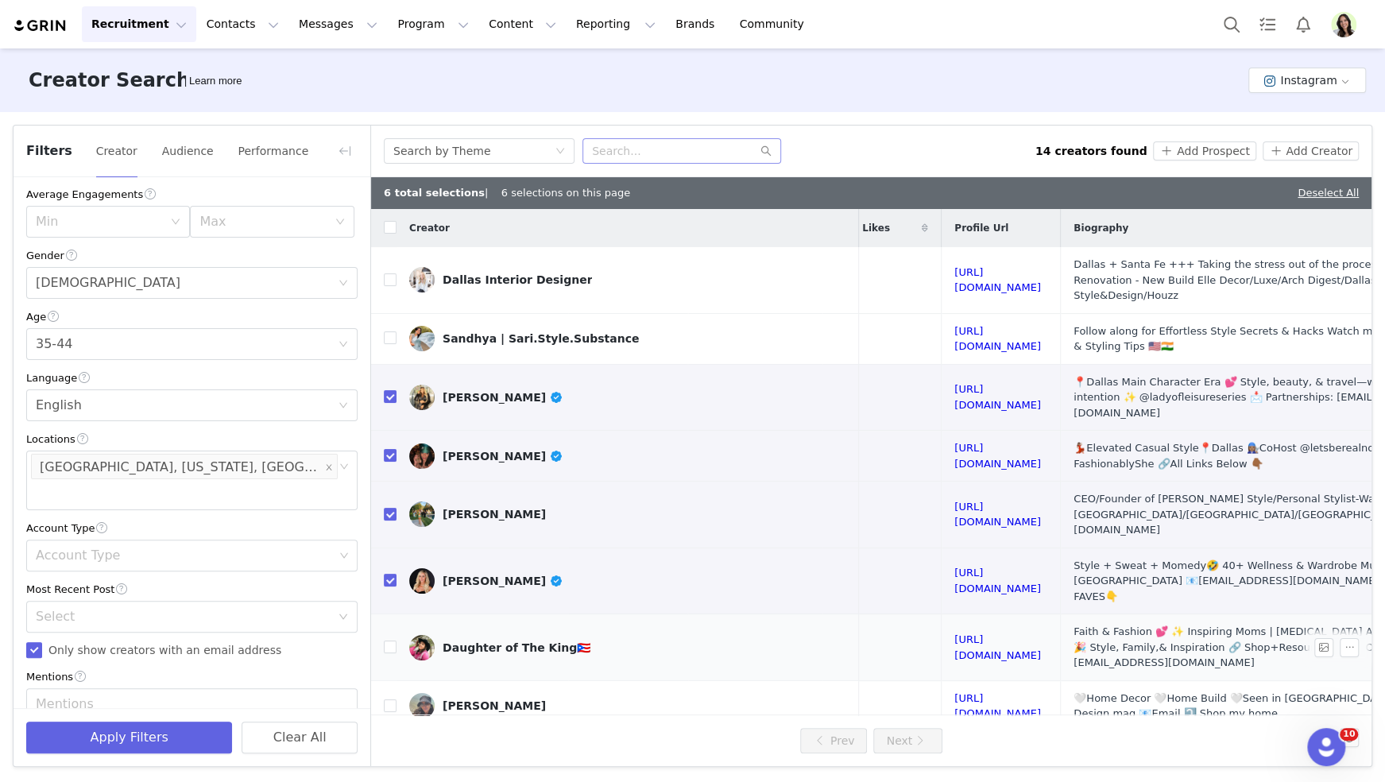
click at [987, 614] on td "[URL][DOMAIN_NAME]" at bounding box center [1000, 647] width 119 height 67
click at [981, 633] on link "[URL][DOMAIN_NAME]" at bounding box center [997, 647] width 87 height 28
click at [968, 692] on link "[URL][DOMAIN_NAME]" at bounding box center [997, 706] width 87 height 28
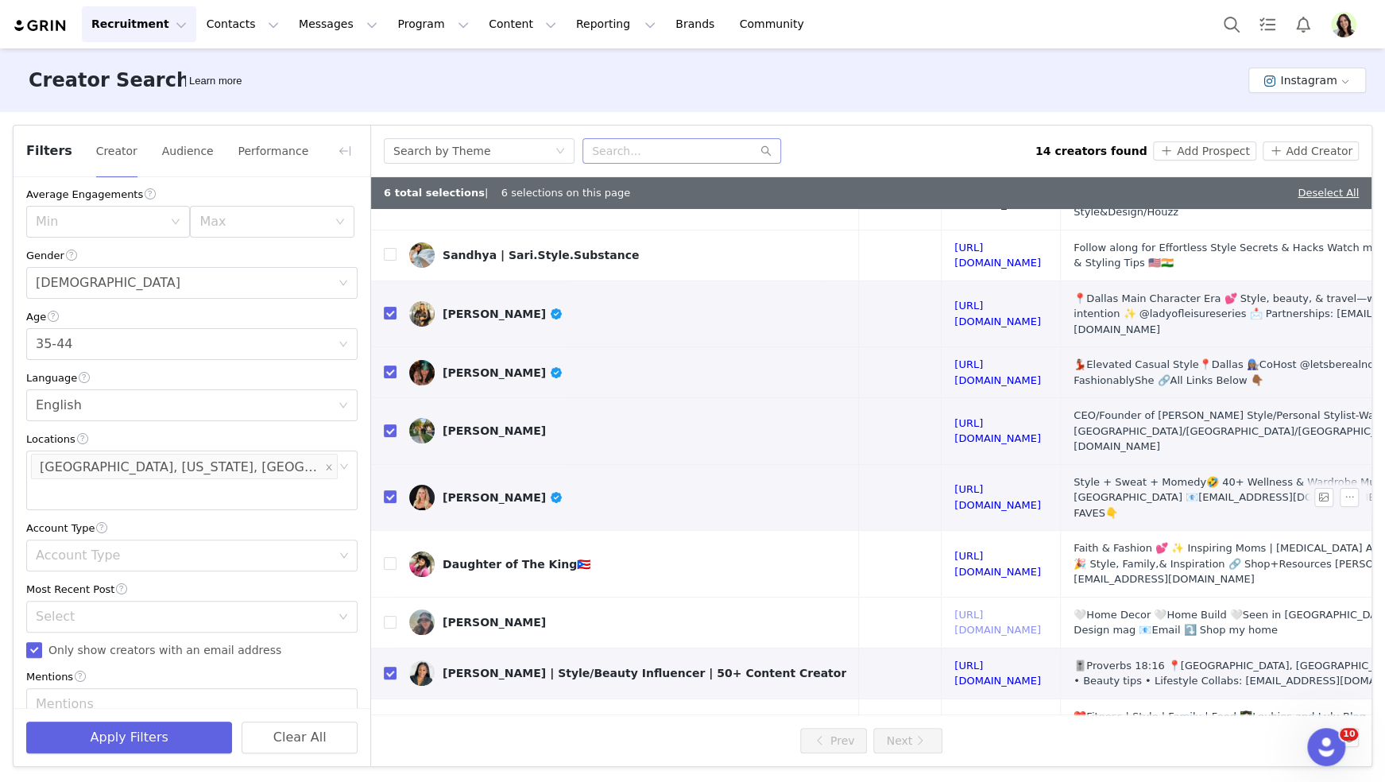
scroll to position [280, 291]
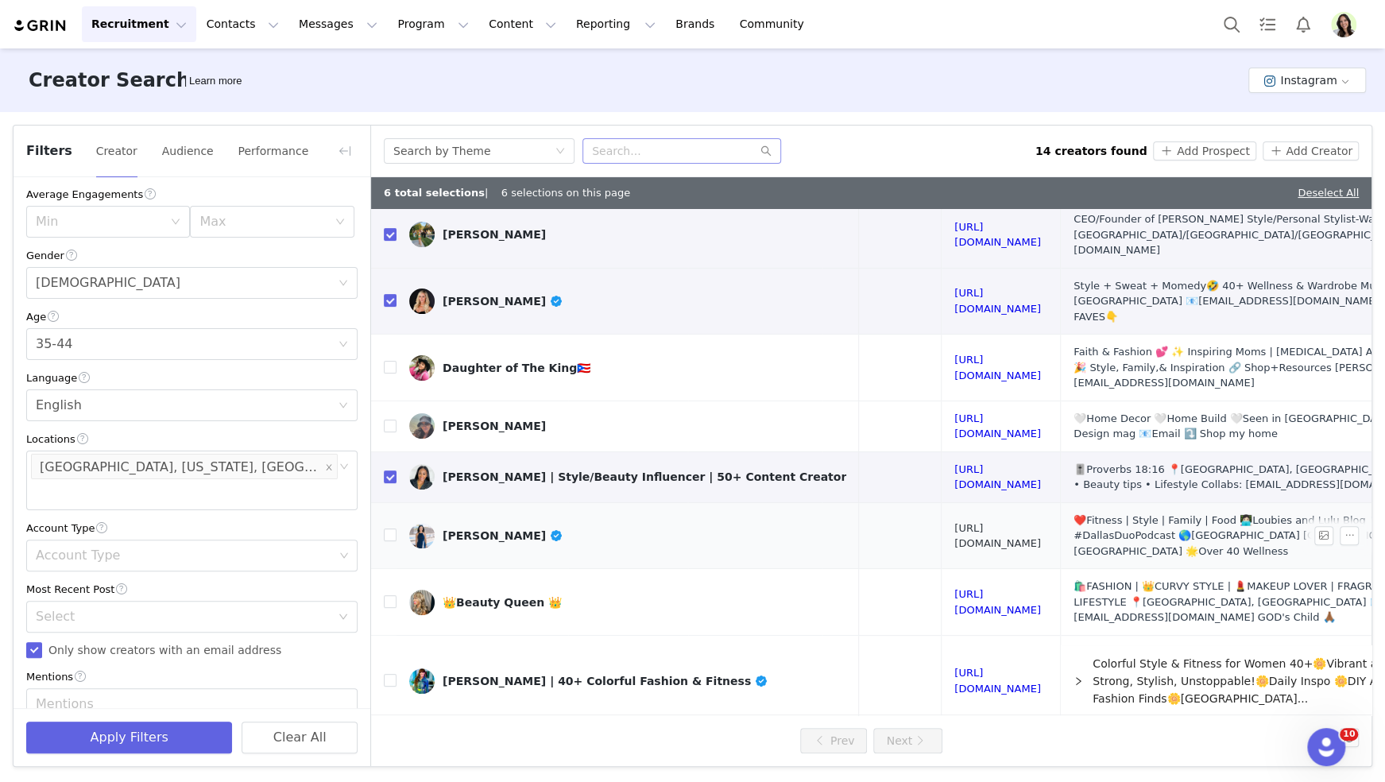
click at [1006, 522] on link "[URL][DOMAIN_NAME]" at bounding box center [997, 536] width 87 height 28
click at [389, 528] on input "checkbox" at bounding box center [390, 534] width 13 height 13
checkbox input "true"
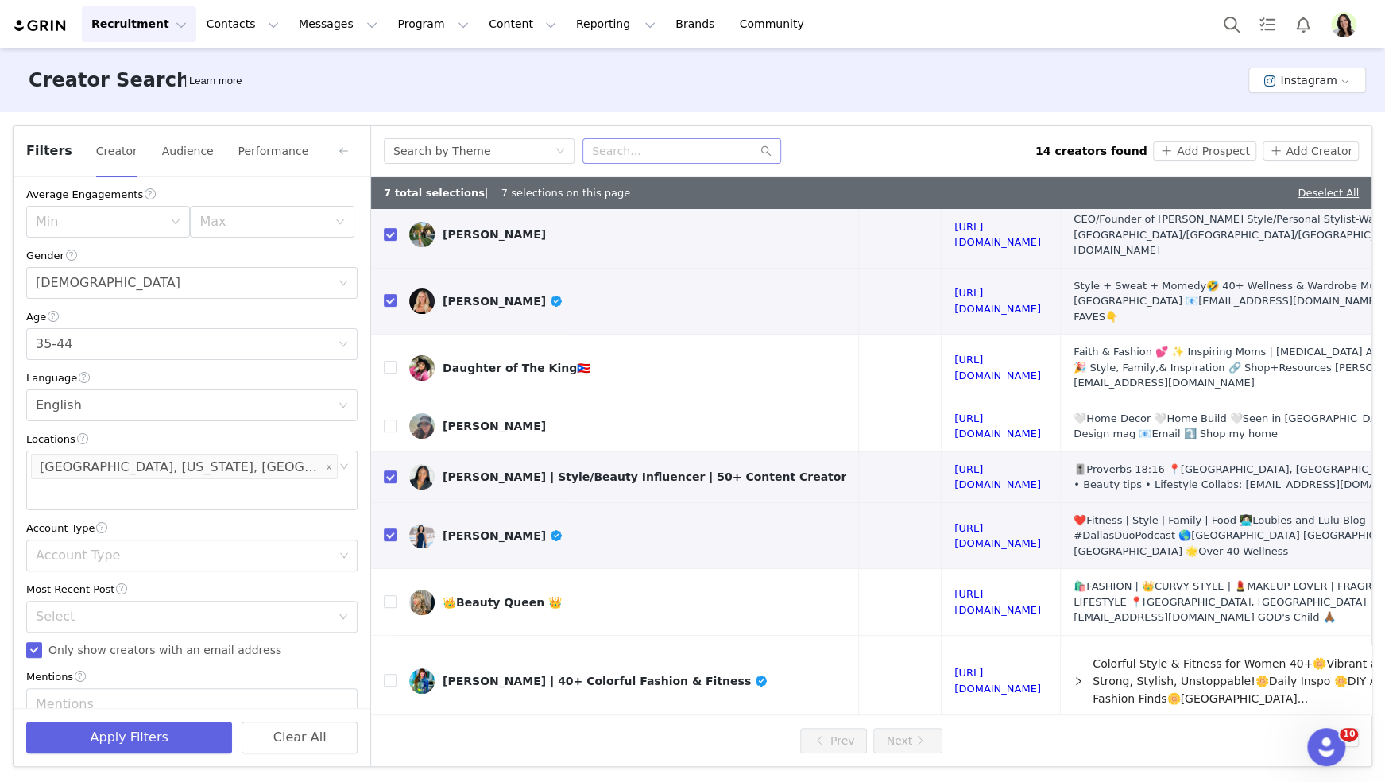
checkbox input "true"
click at [1212, 149] on button "Add Prospect" at bounding box center [1204, 150] width 102 height 19
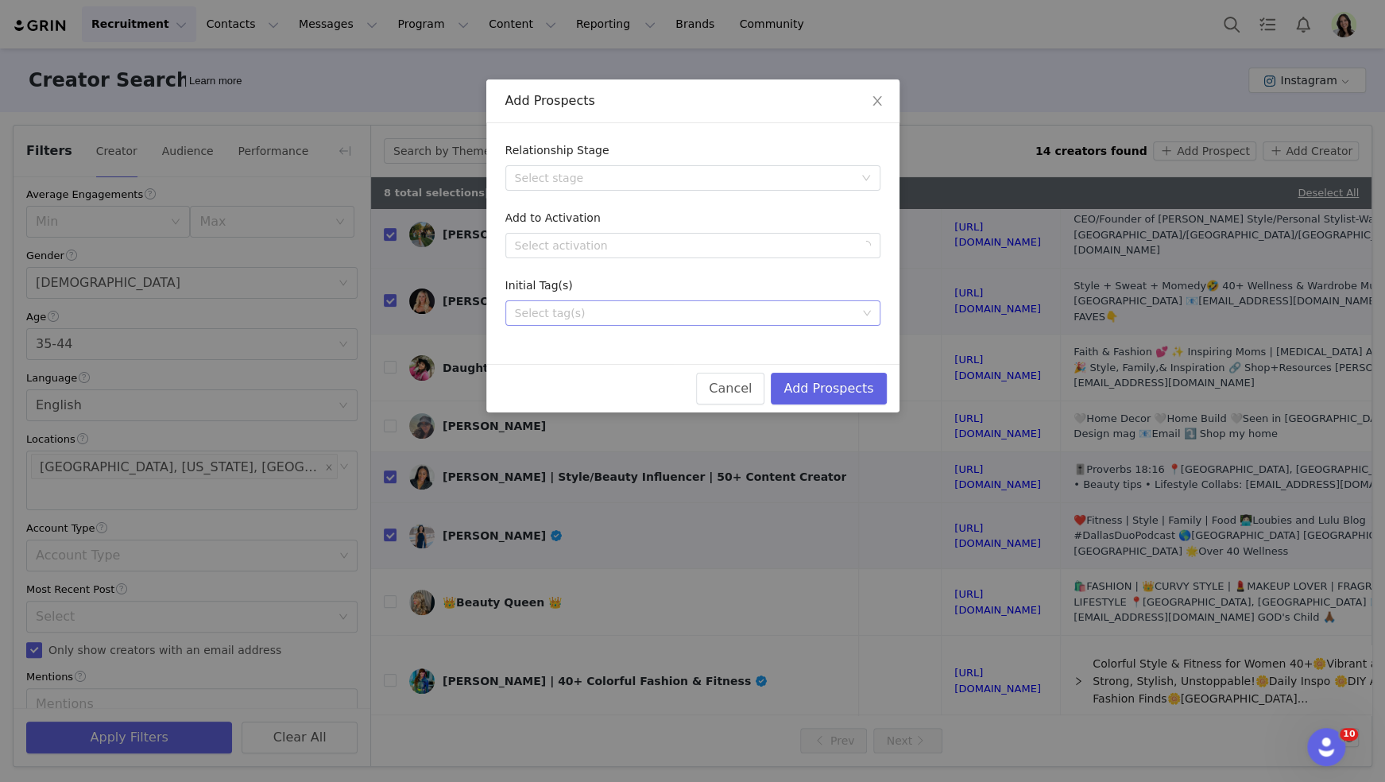
click at [722, 319] on div "Select tag(s)" at bounding box center [686, 313] width 342 height 16
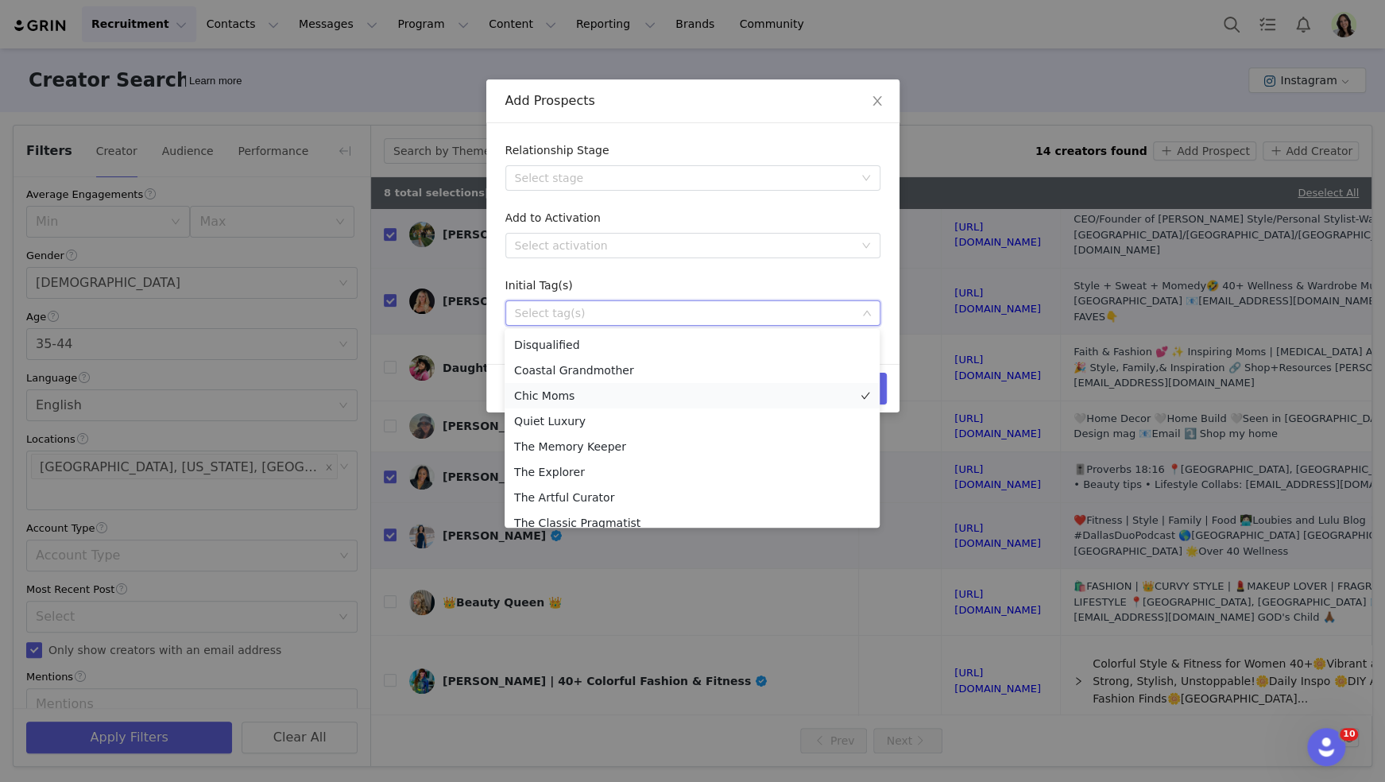
scroll to position [265, 0]
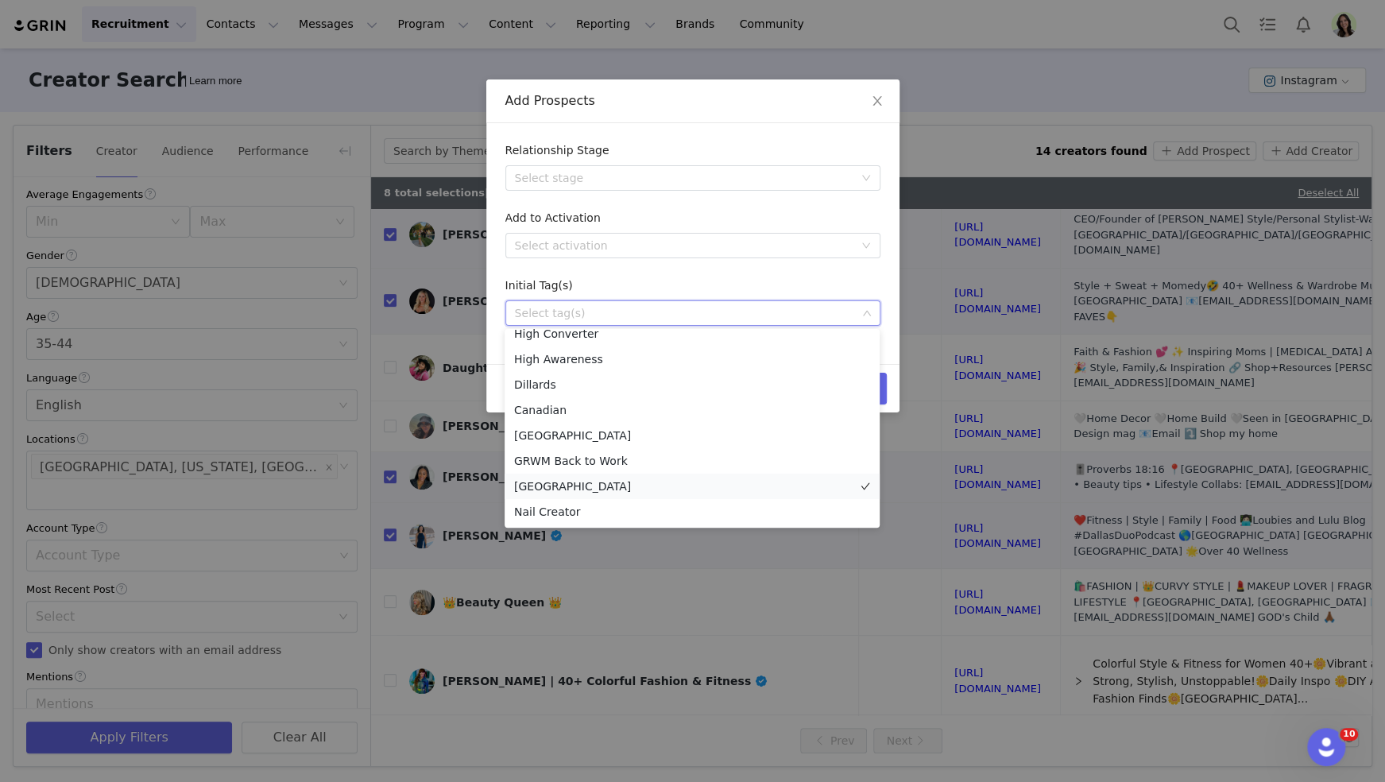
click at [562, 483] on li "[GEOGRAPHIC_DATA]" at bounding box center [691, 486] width 375 height 25
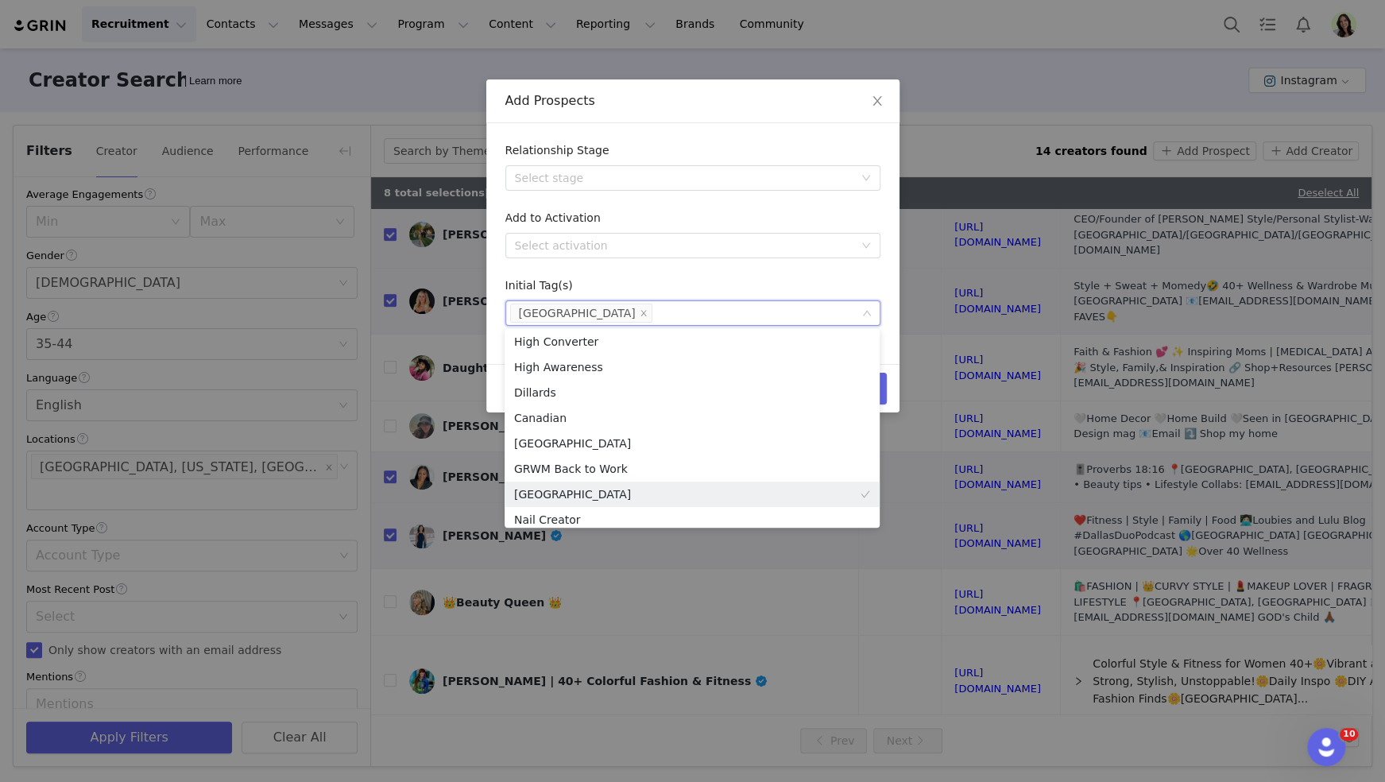
click at [883, 285] on div "Relationship Stage Select stage Add to Activation Select activation Initial Tag…" at bounding box center [692, 243] width 413 height 241
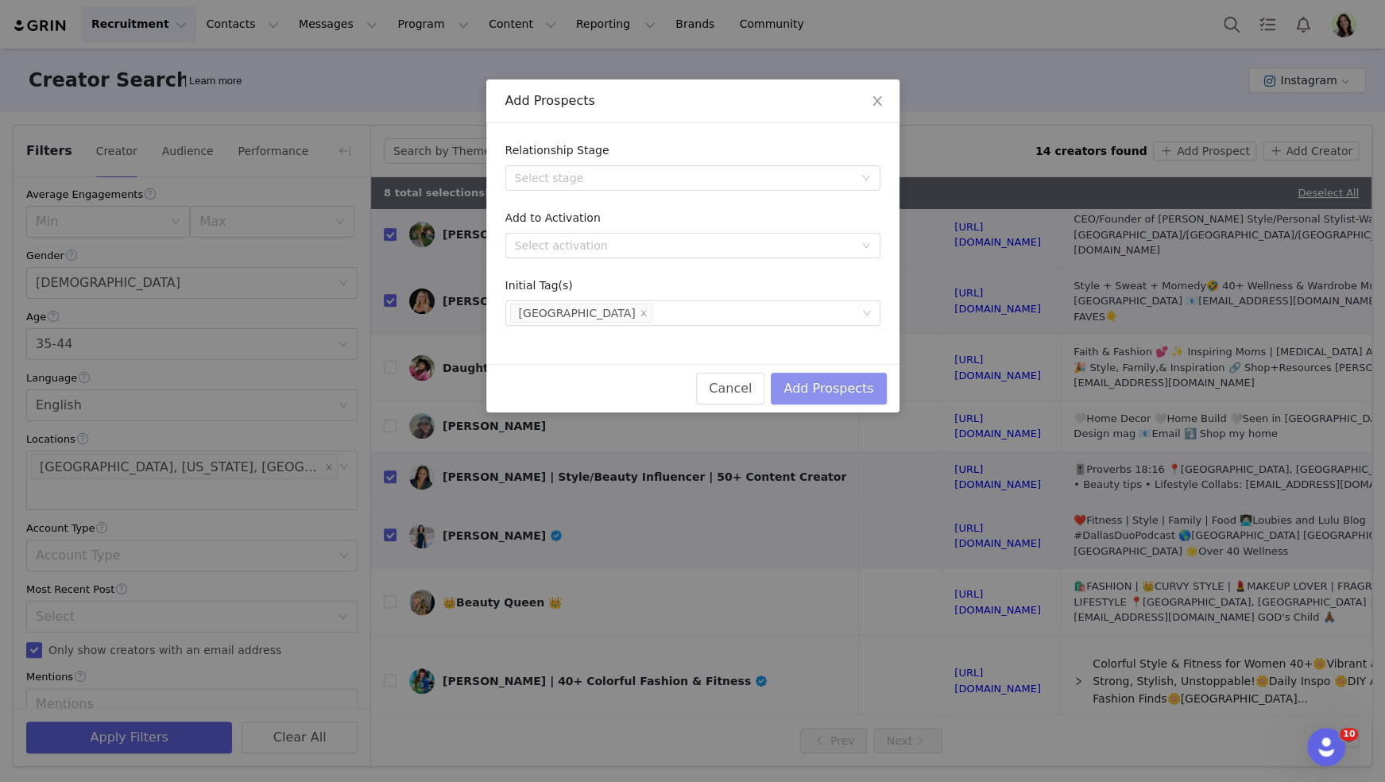
click at [864, 383] on button "Add Prospects" at bounding box center [828, 389] width 115 height 32
